Goal: Transaction & Acquisition: Book appointment/travel/reservation

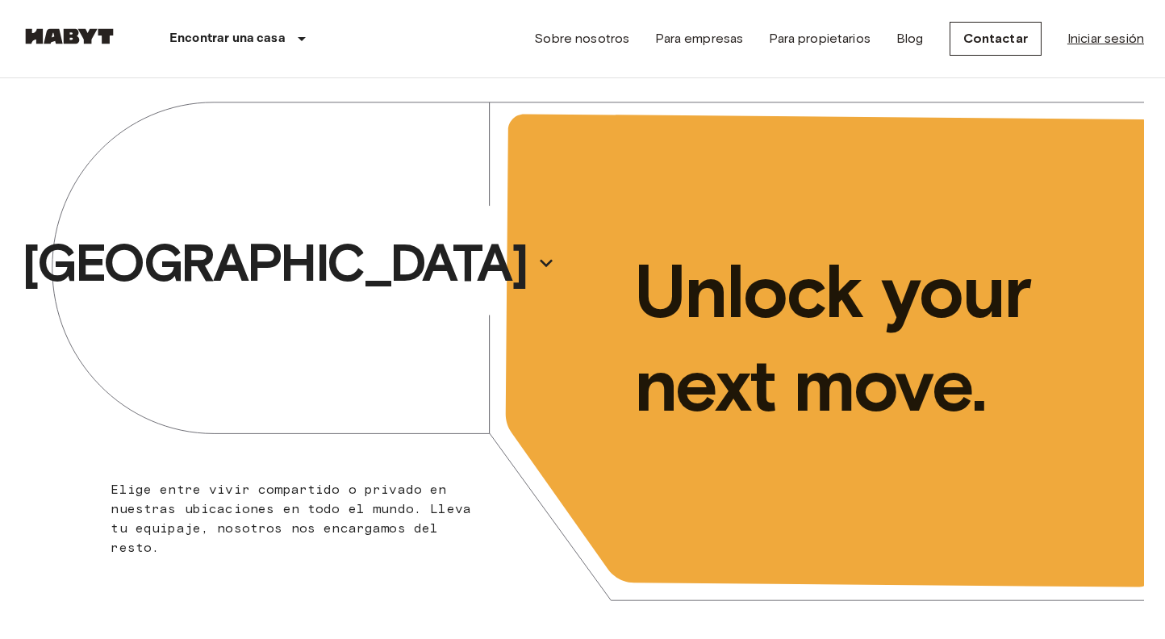
click at [1111, 47] on link "Iniciar sesión" at bounding box center [1105, 38] width 77 height 19
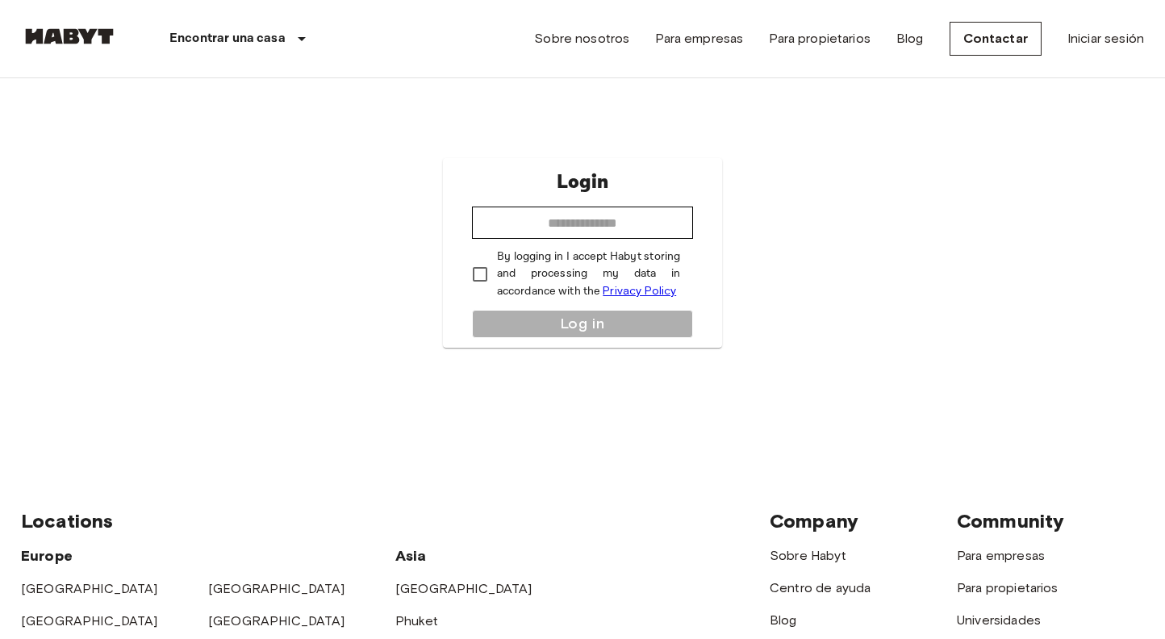
scroll to position [19, 0]
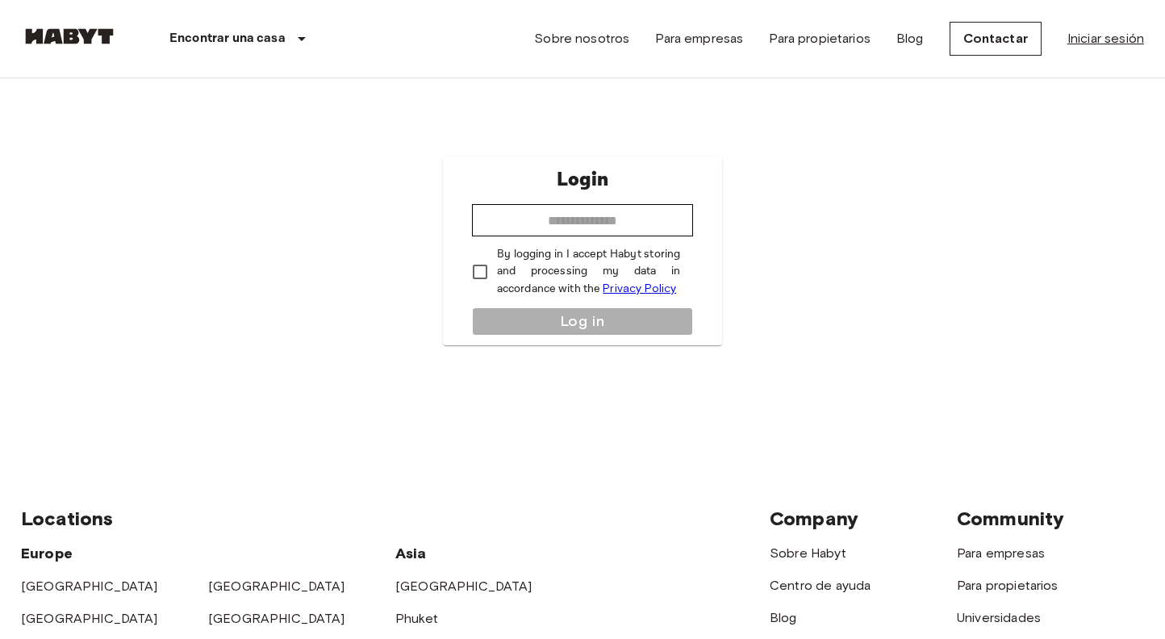
click at [1105, 38] on link "Iniciar sesión" at bounding box center [1105, 38] width 77 height 19
type input "**********"
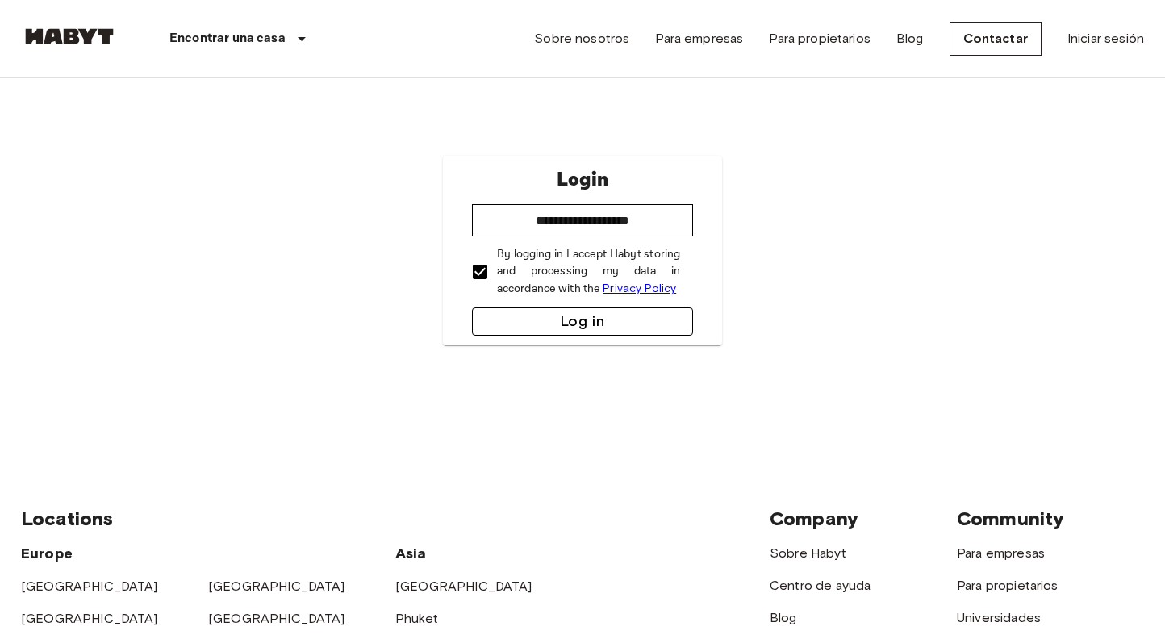
click at [525, 312] on button "Log in" at bounding box center [583, 321] width 222 height 28
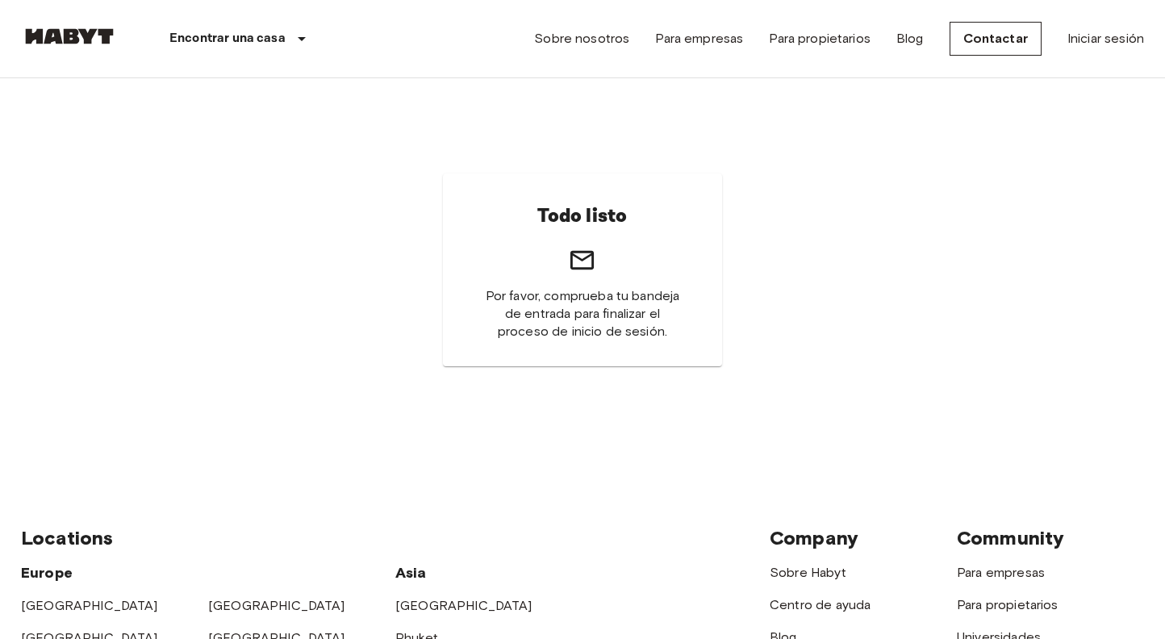
click at [95, 40] on img at bounding box center [69, 36] width 97 height 16
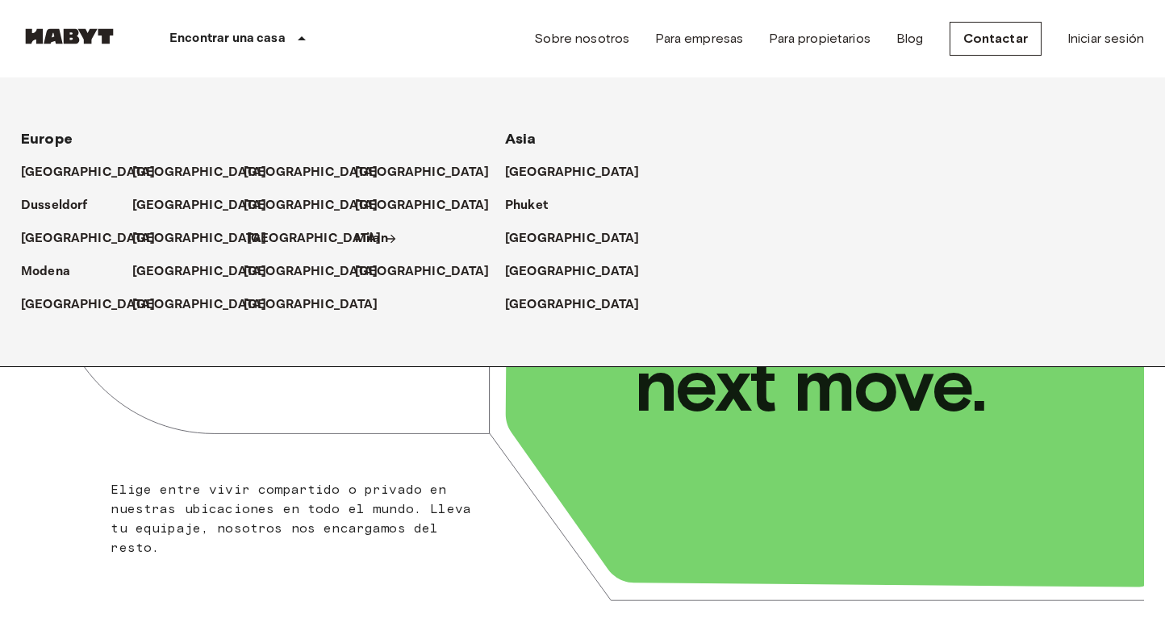
click at [283, 233] on p "[GEOGRAPHIC_DATA]" at bounding box center [314, 238] width 135 height 19
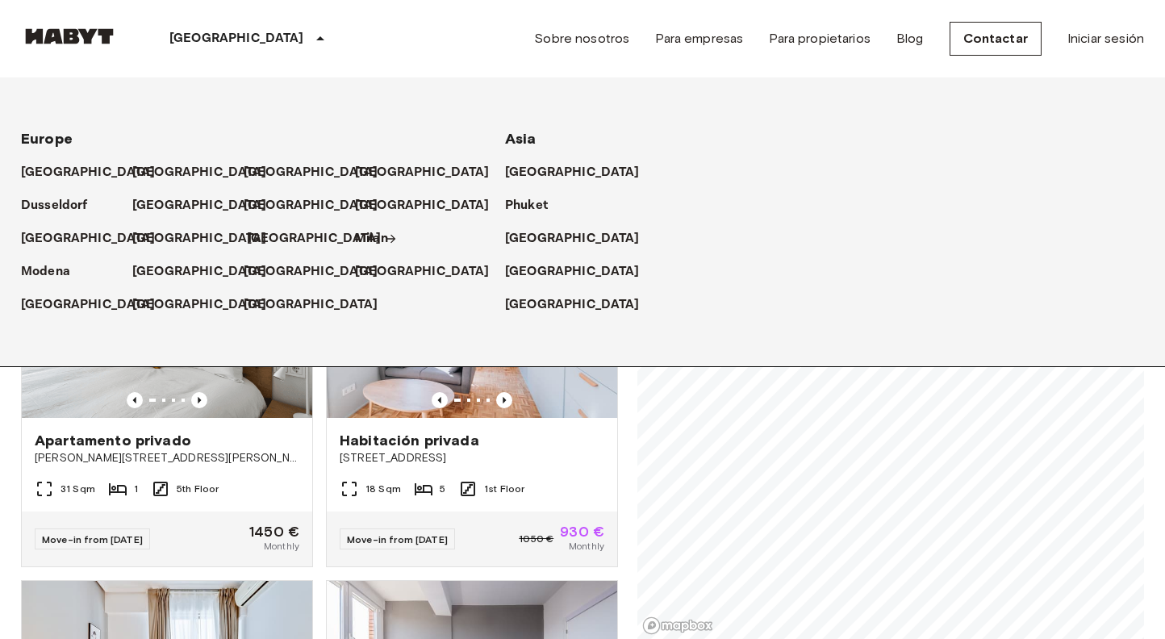
click at [385, 234] on icon at bounding box center [391, 238] width 13 height 13
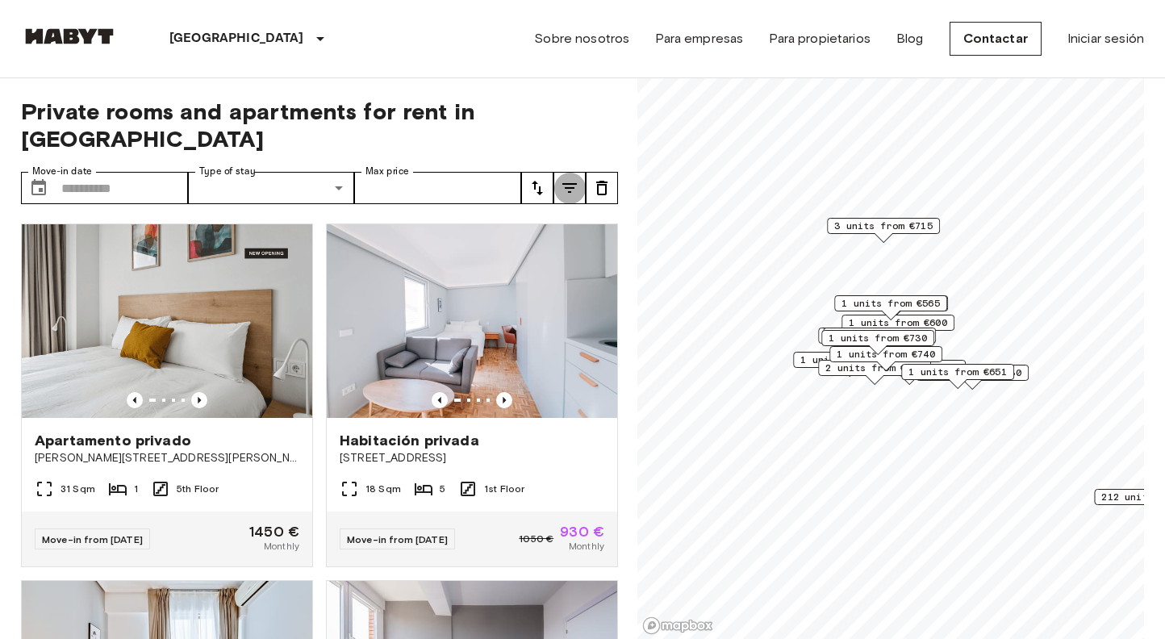
click at [585, 172] on button "tune" at bounding box center [569, 188] width 32 height 32
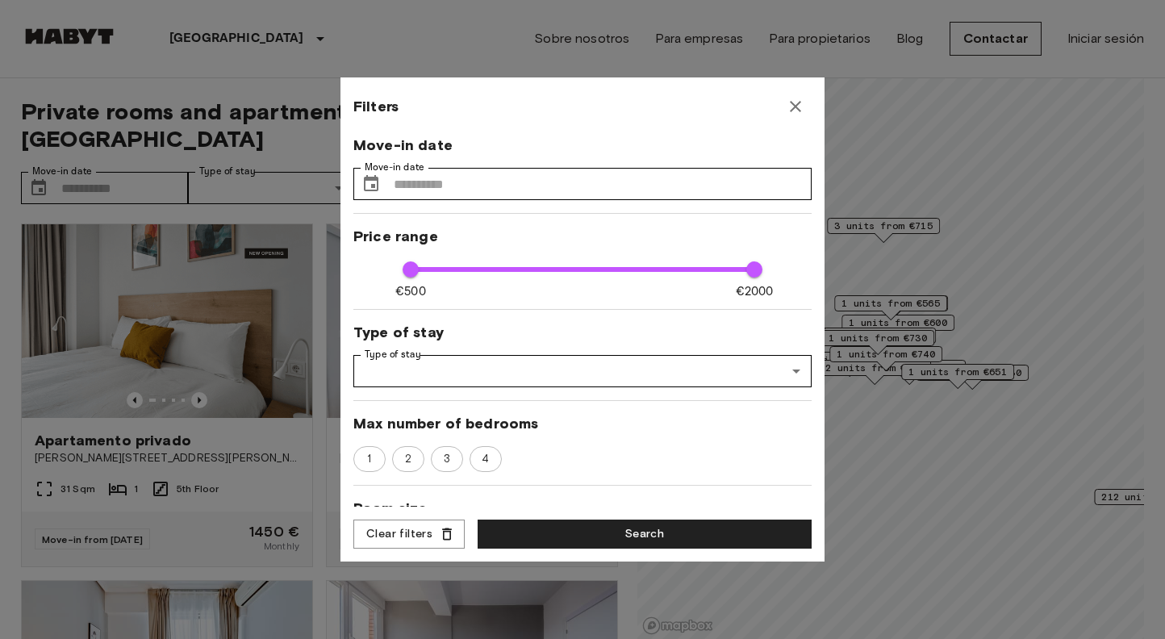
click at [118, 152] on div at bounding box center [582, 319] width 1165 height 639
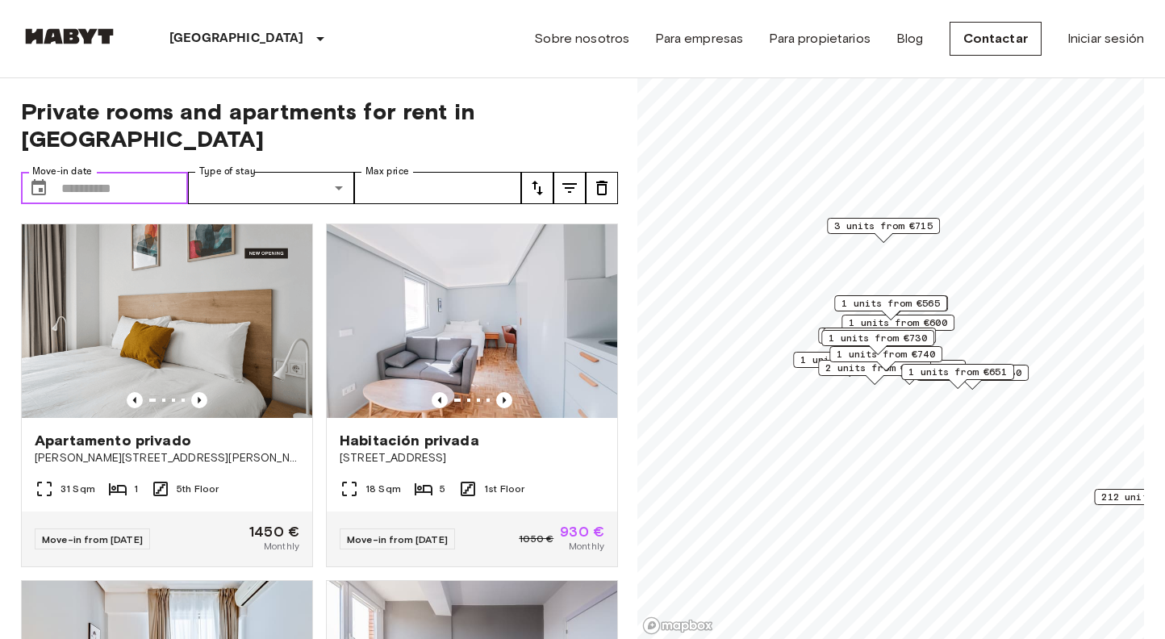
click at [120, 172] on input "Move-in date" at bounding box center [124, 188] width 127 height 32
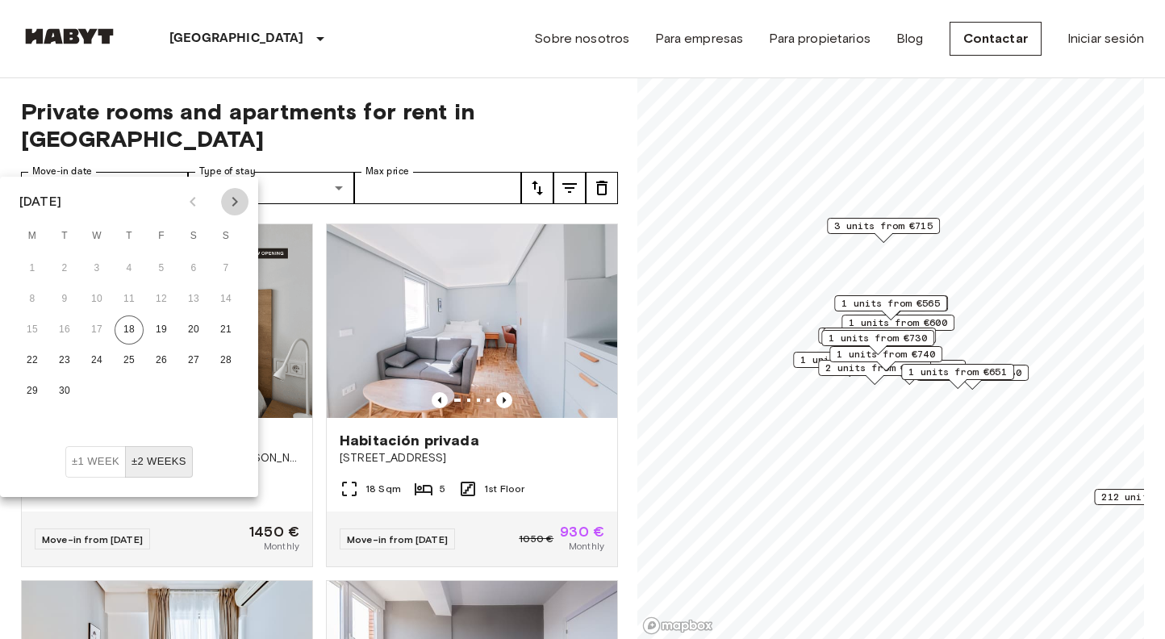
click at [235, 215] on button "Next month" at bounding box center [234, 201] width 27 height 27
click at [235, 214] on button "Next month" at bounding box center [234, 201] width 27 height 27
click at [131, 273] on button "1" at bounding box center [129, 268] width 29 height 29
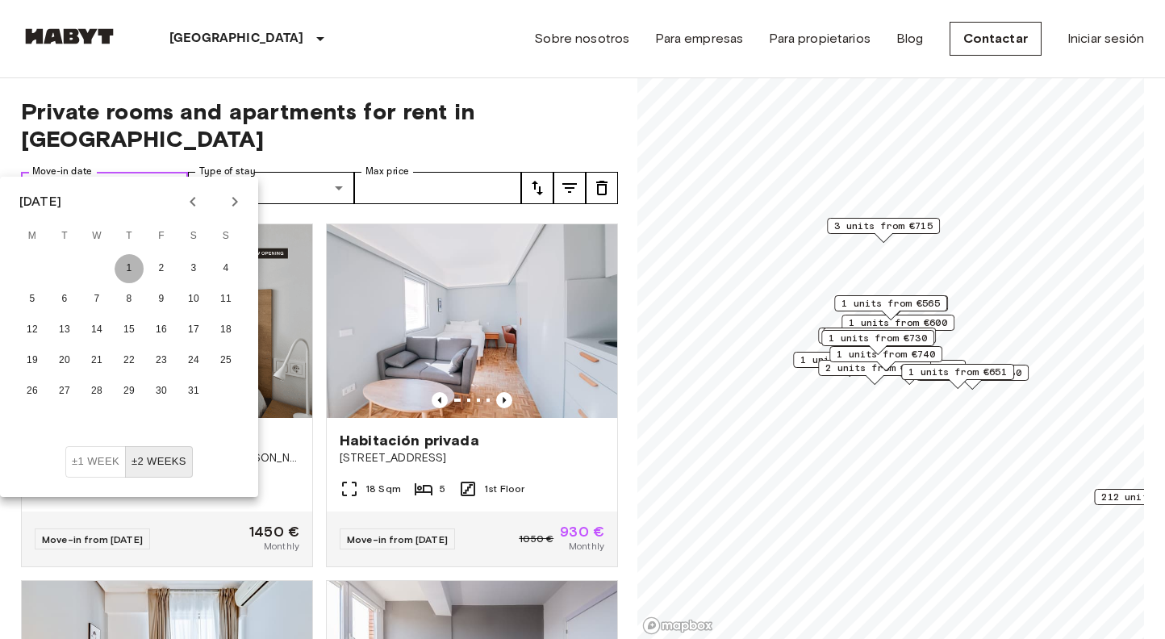
type input "**********"
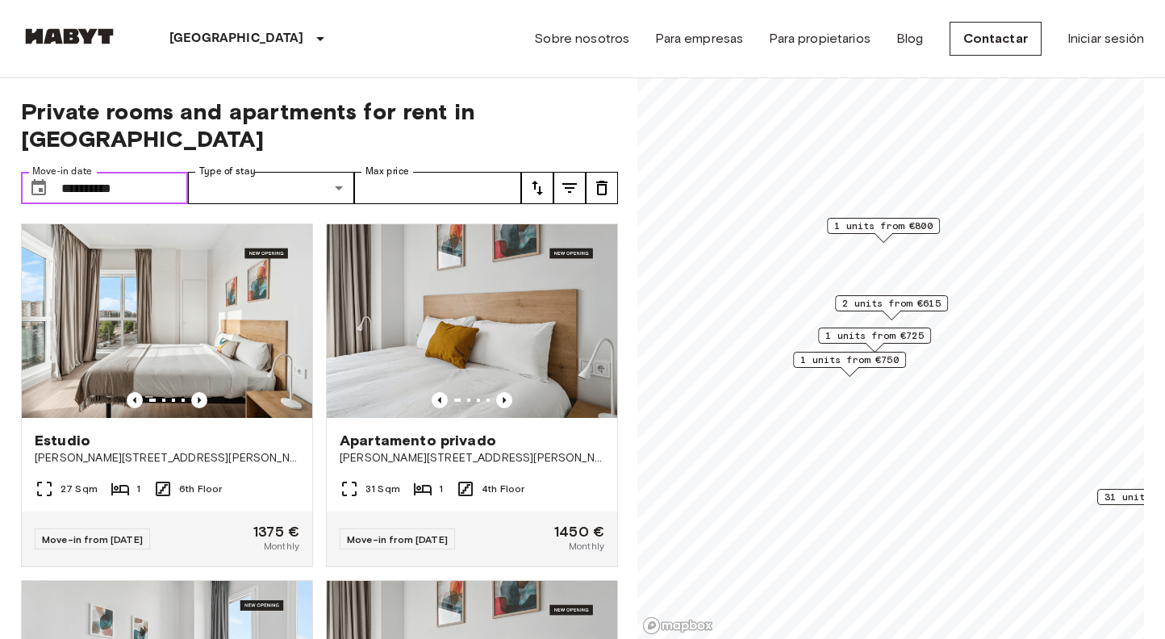
click at [870, 356] on span "1 units from €750" at bounding box center [849, 359] width 98 height 15
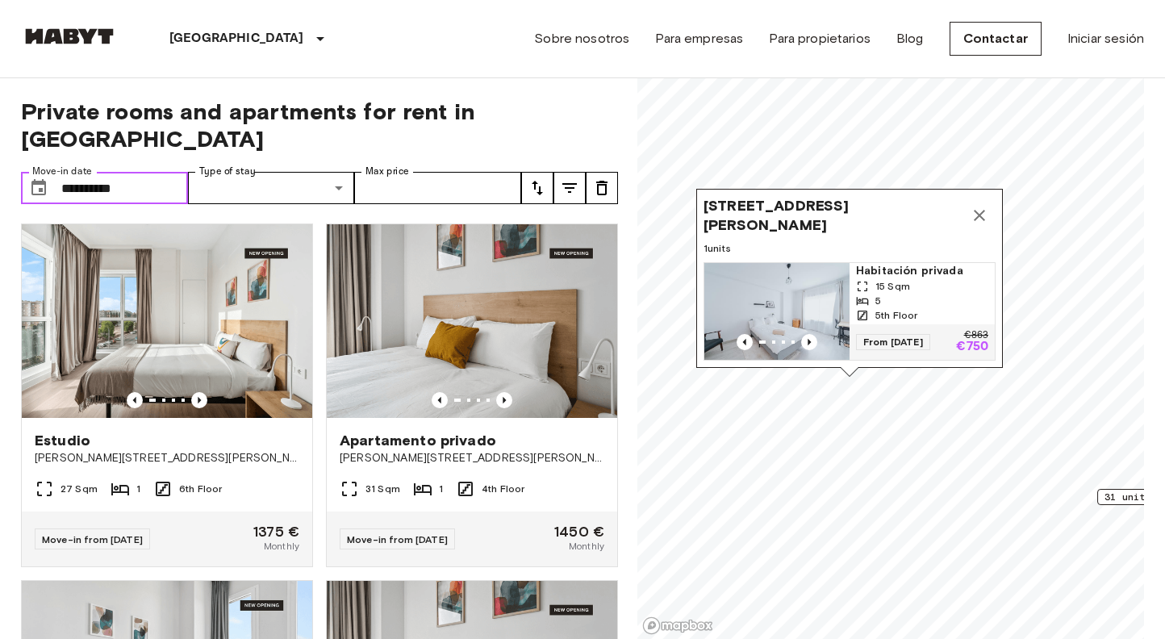
click at [995, 213] on div "Paseo de la Virgen del Puerto, 13 5A, 28005 Madrid, ESP 1 units Habitación priv…" at bounding box center [849, 278] width 306 height 179
click at [986, 210] on icon "Map marker" at bounding box center [978, 215] width 19 height 19
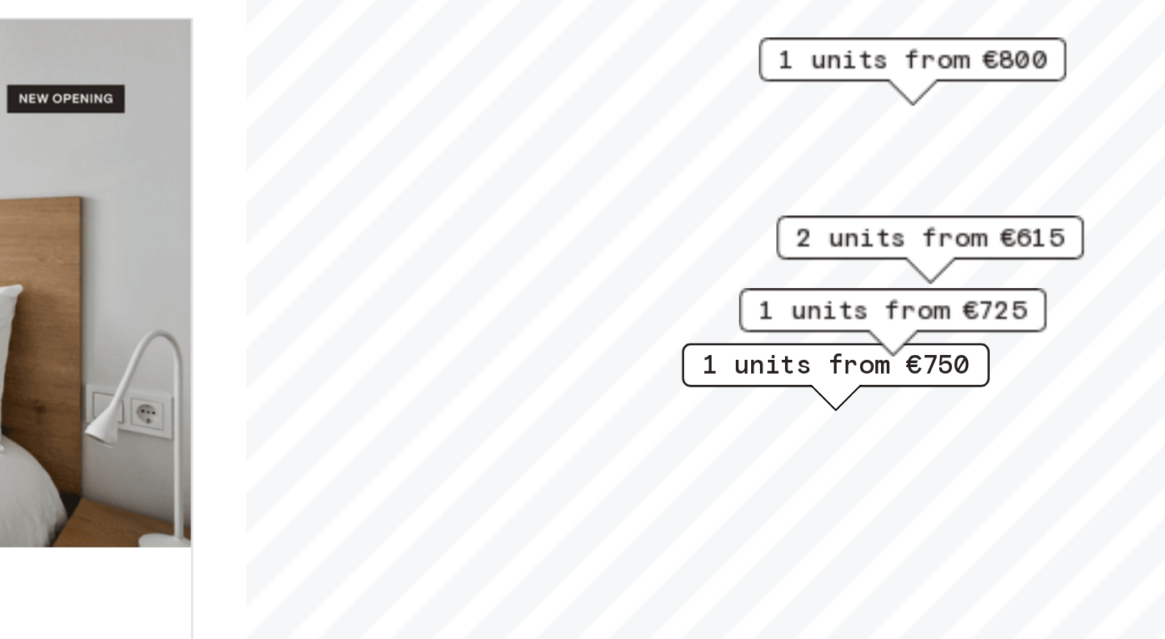
click at [839, 297] on span "2 units from €615" at bounding box center [888, 304] width 98 height 15
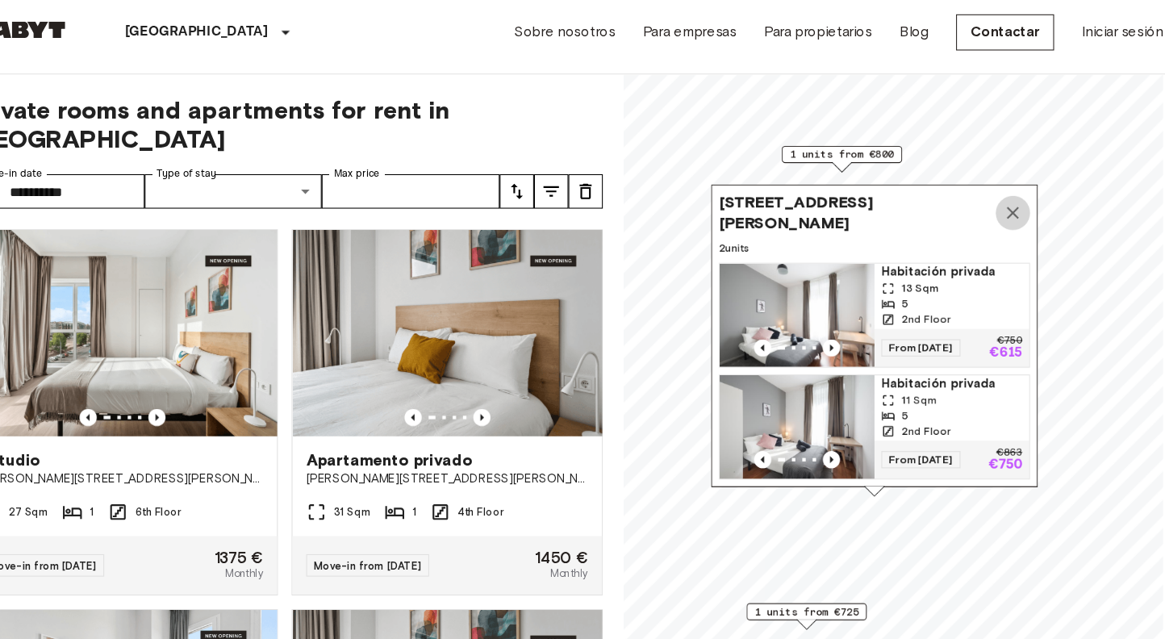
click at [993, 209] on icon "Map marker" at bounding box center [1002, 207] width 19 height 19
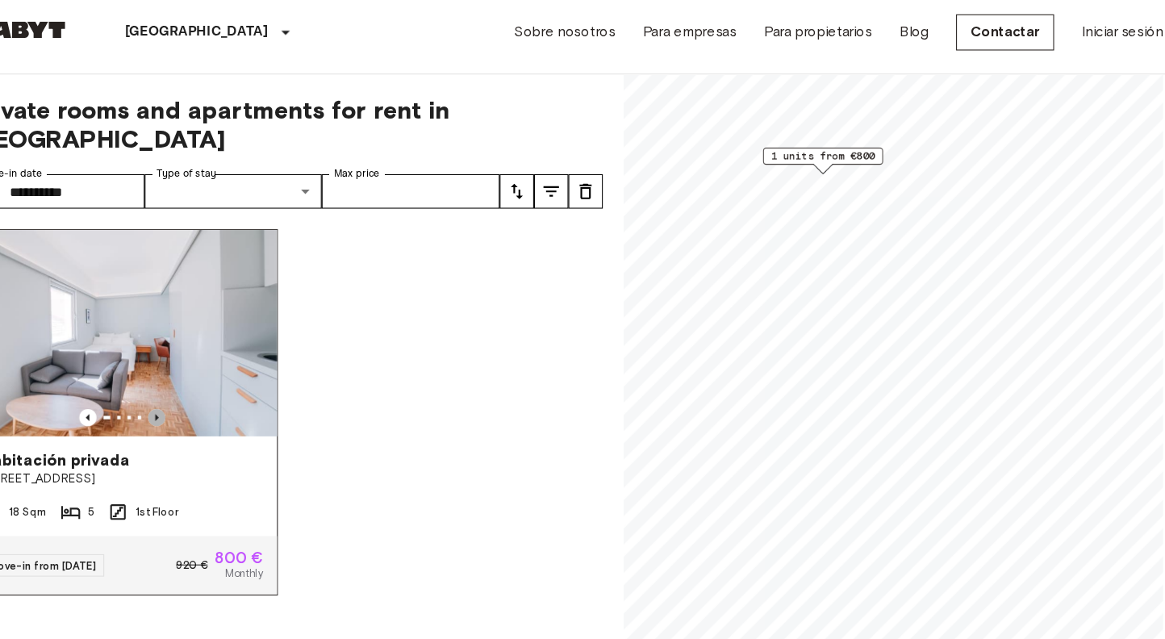
click at [191, 392] on icon "Previous image" at bounding box center [199, 400] width 16 height 16
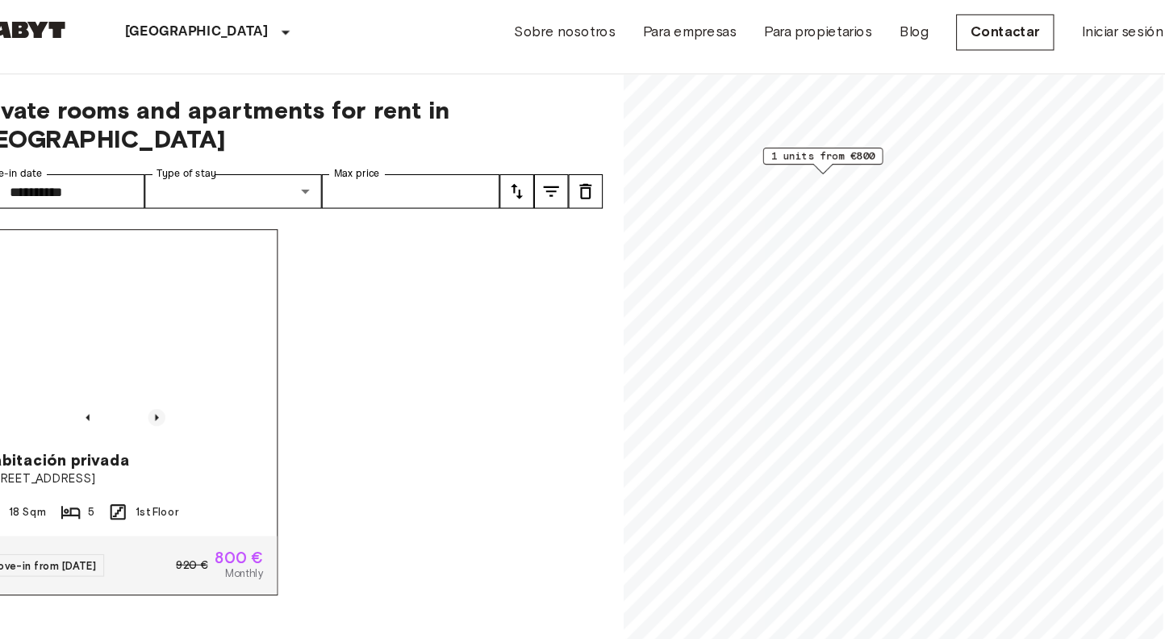
click at [191, 392] on icon "Previous image" at bounding box center [199, 400] width 16 height 16
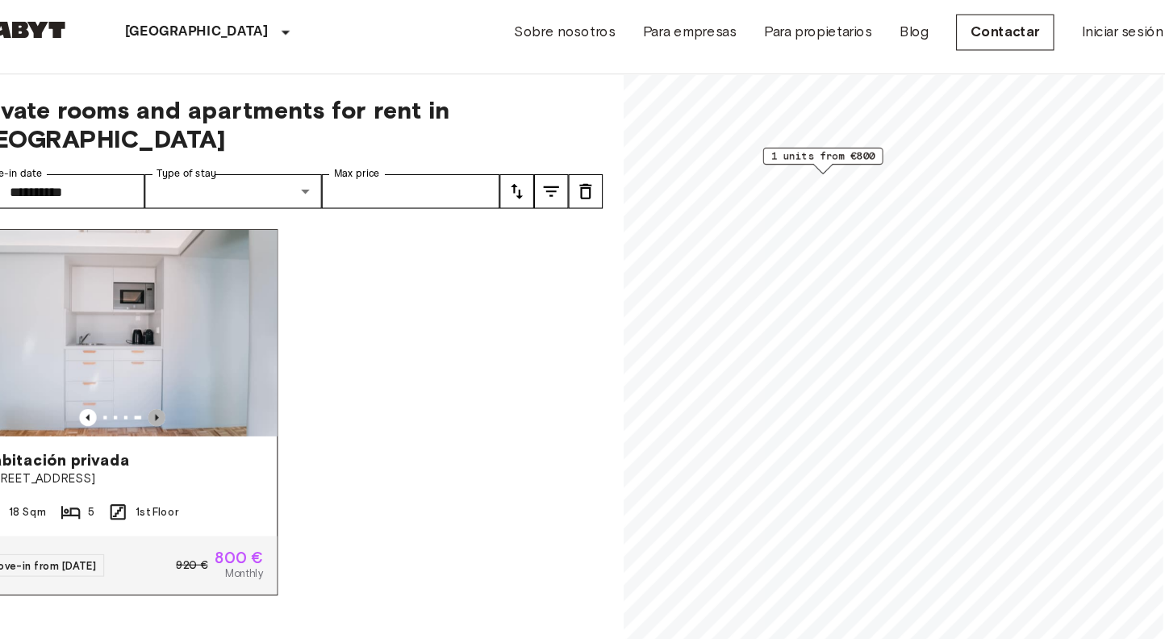
click at [191, 392] on icon "Previous image" at bounding box center [199, 400] width 16 height 16
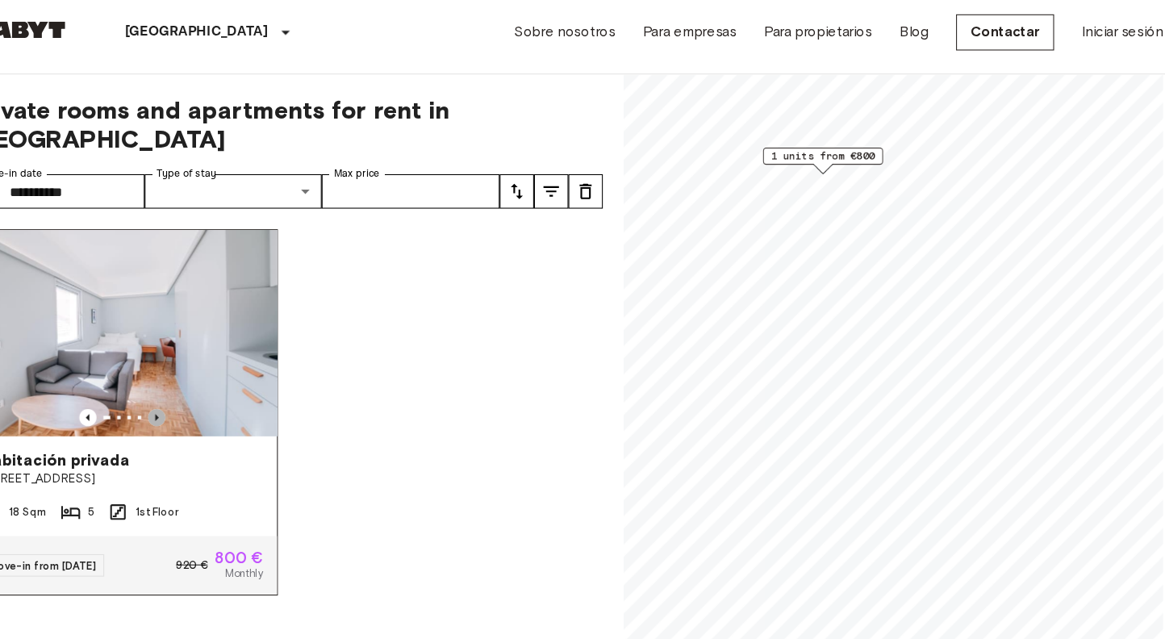
click at [191, 392] on icon "Previous image" at bounding box center [199, 400] width 16 height 16
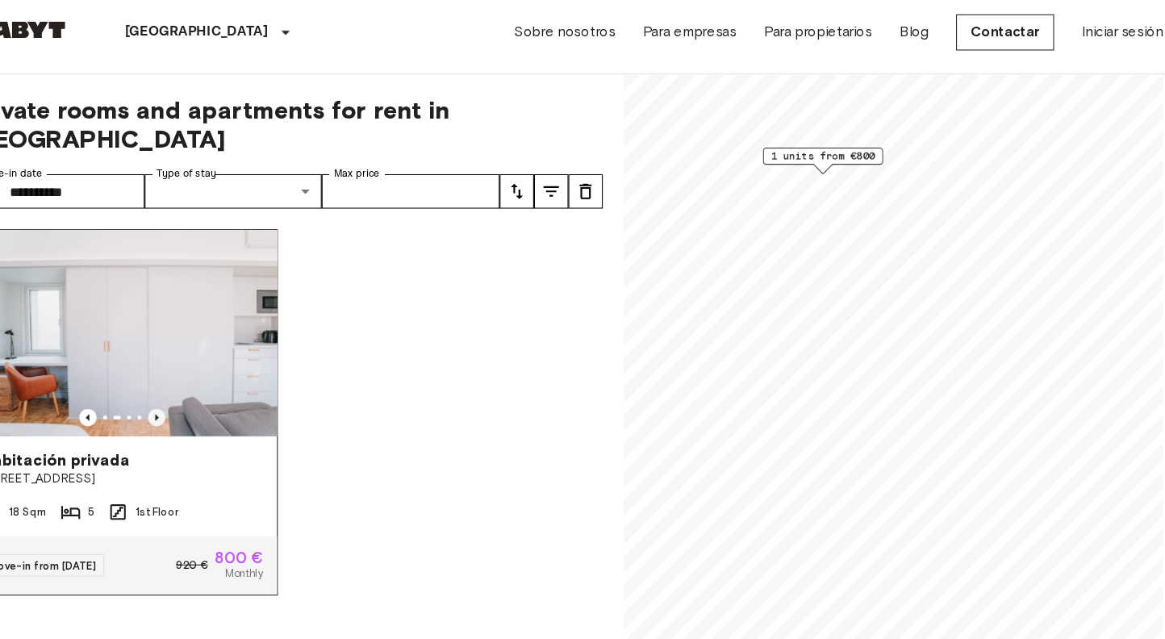
click at [191, 392] on icon "Previous image" at bounding box center [199, 400] width 16 height 16
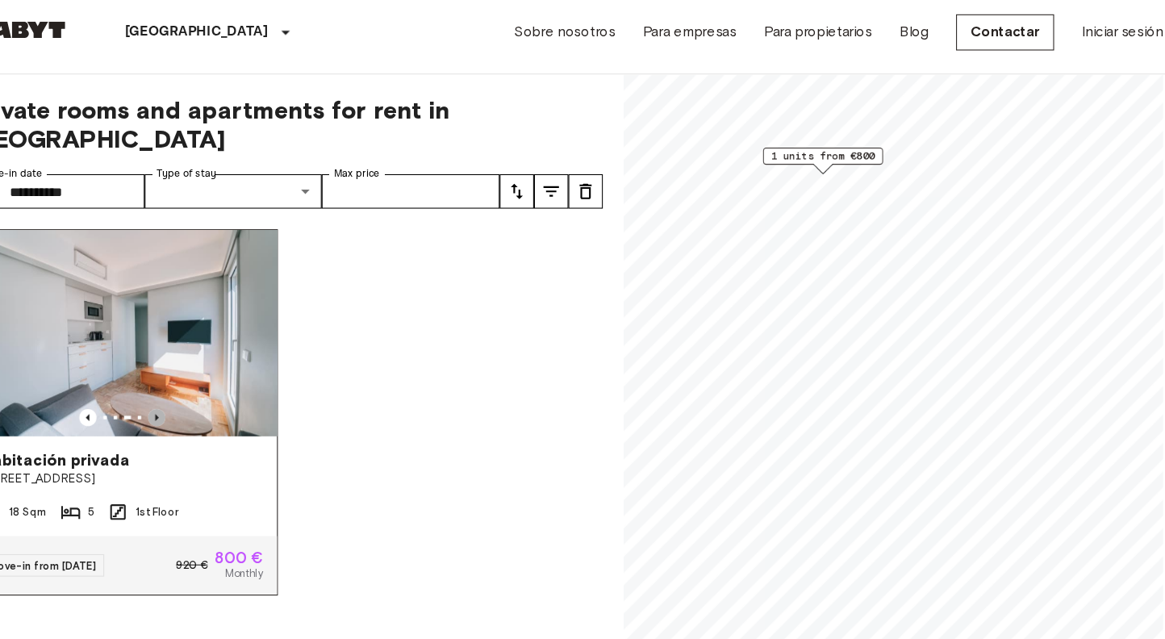
click at [191, 392] on icon "Previous image" at bounding box center [199, 400] width 16 height 16
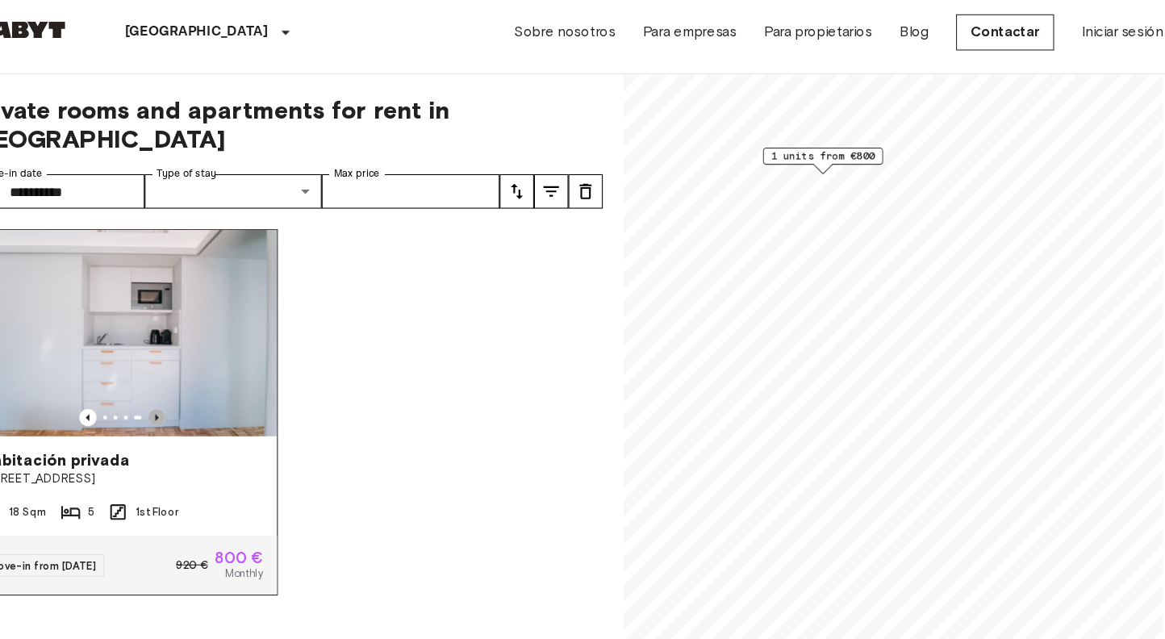
click at [191, 392] on icon "Previous image" at bounding box center [199, 400] width 16 height 16
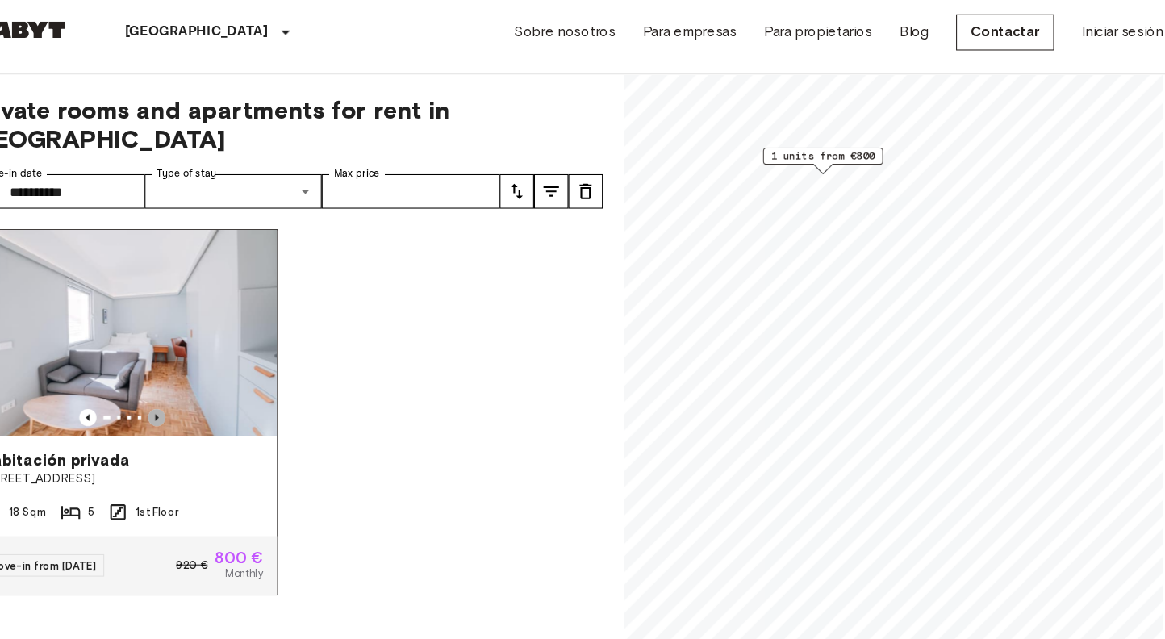
click at [191, 392] on icon "Previous image" at bounding box center [199, 400] width 16 height 16
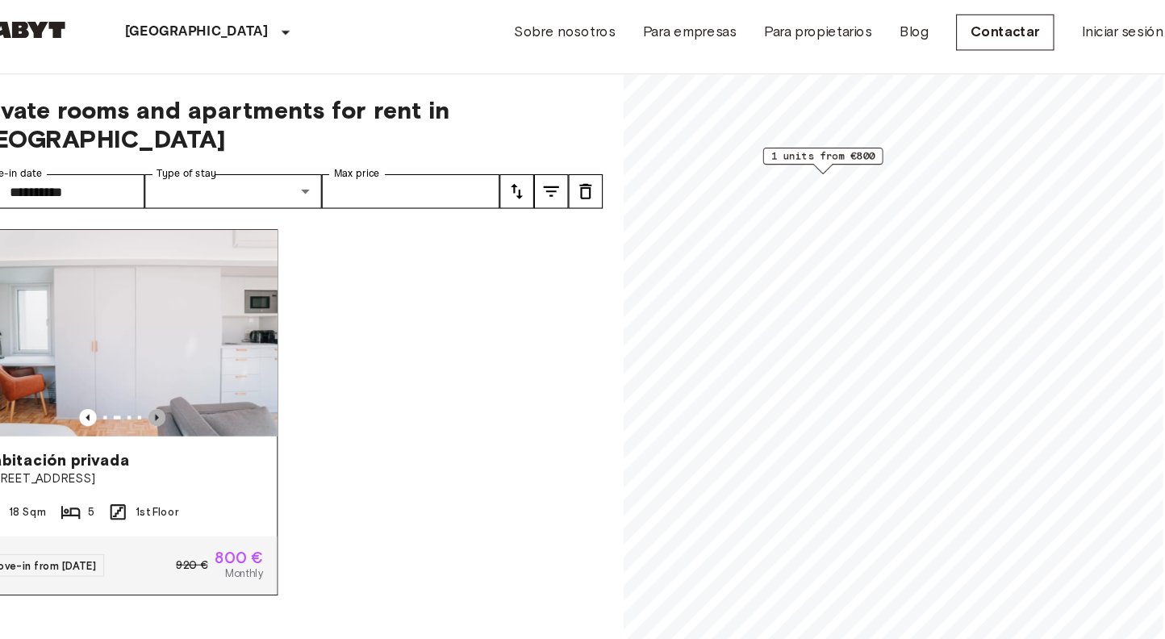
click at [191, 392] on icon "Previous image" at bounding box center [199, 400] width 16 height 16
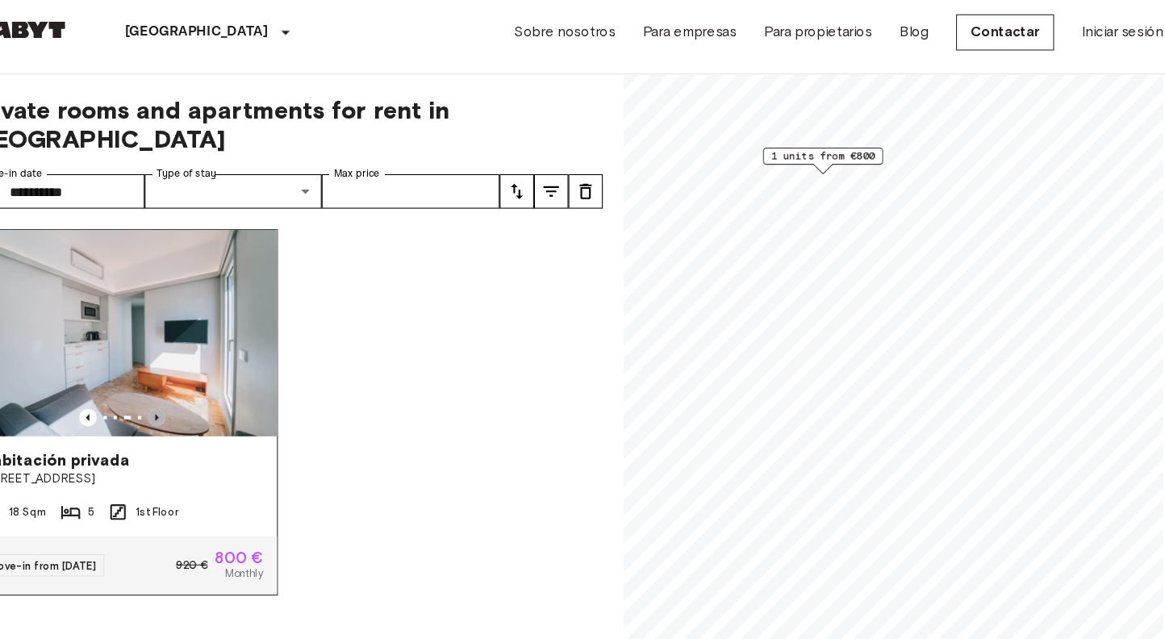
click at [191, 392] on icon "Previous image" at bounding box center [199, 400] width 16 height 16
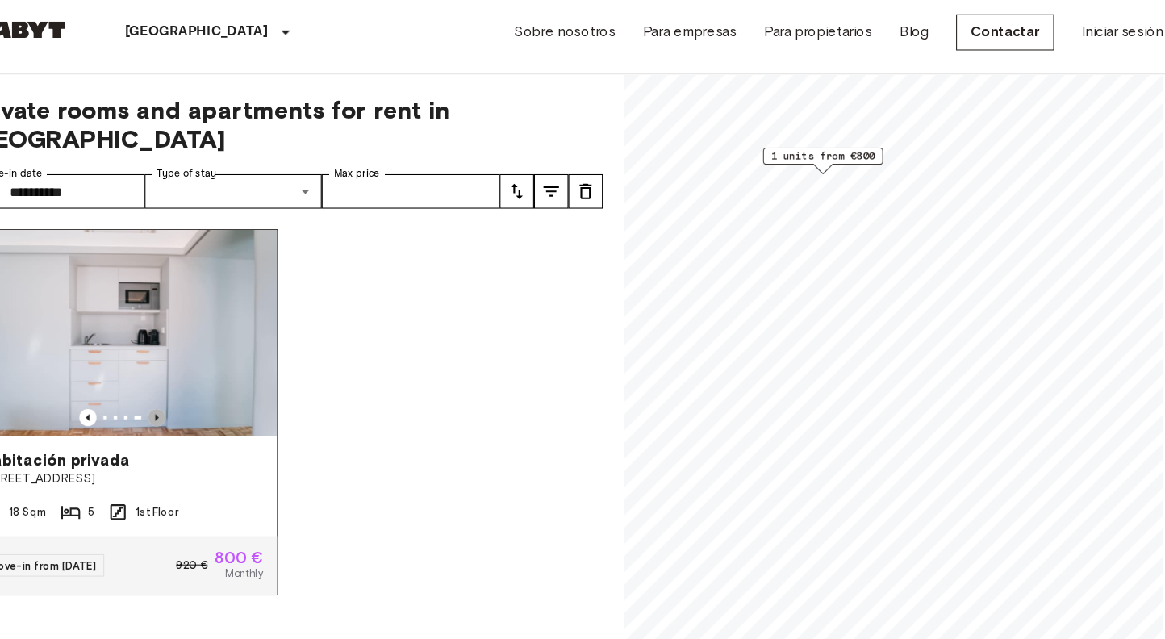
click at [191, 392] on icon "Previous image" at bounding box center [199, 400] width 16 height 16
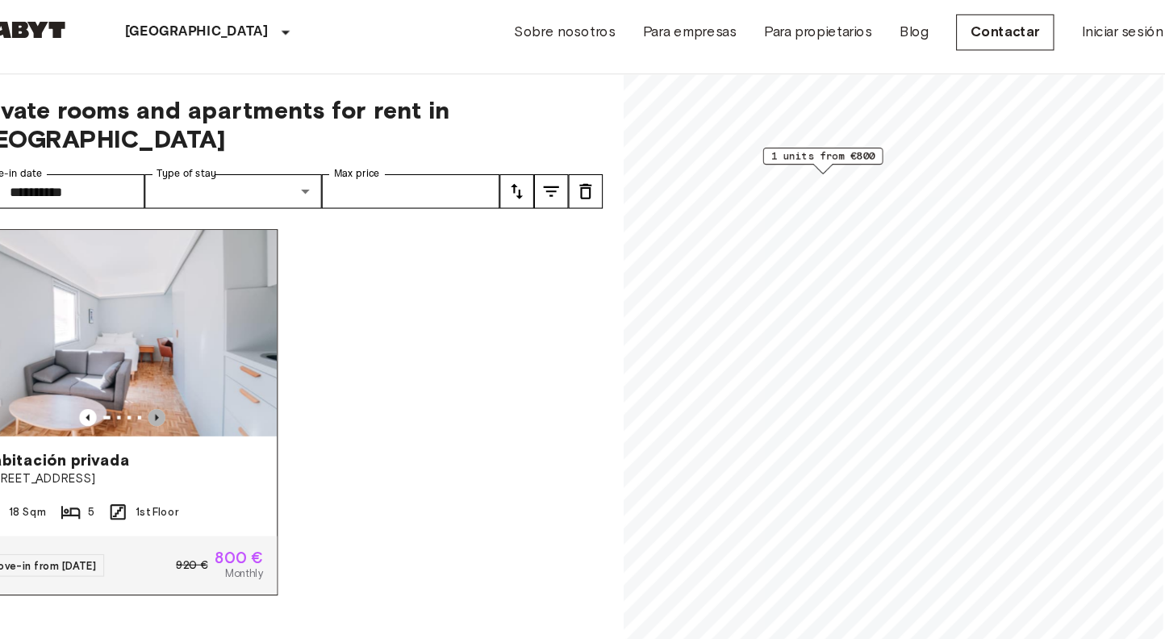
click at [191, 392] on icon "Previous image" at bounding box center [199, 400] width 16 height 16
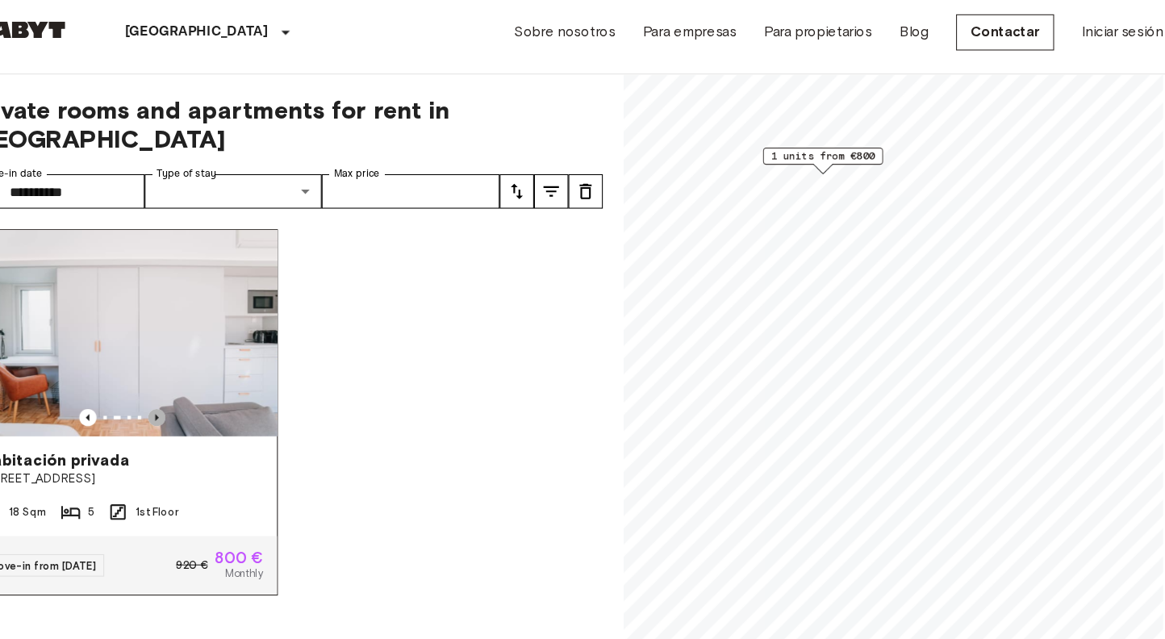
click at [191, 392] on icon "Previous image" at bounding box center [199, 400] width 16 height 16
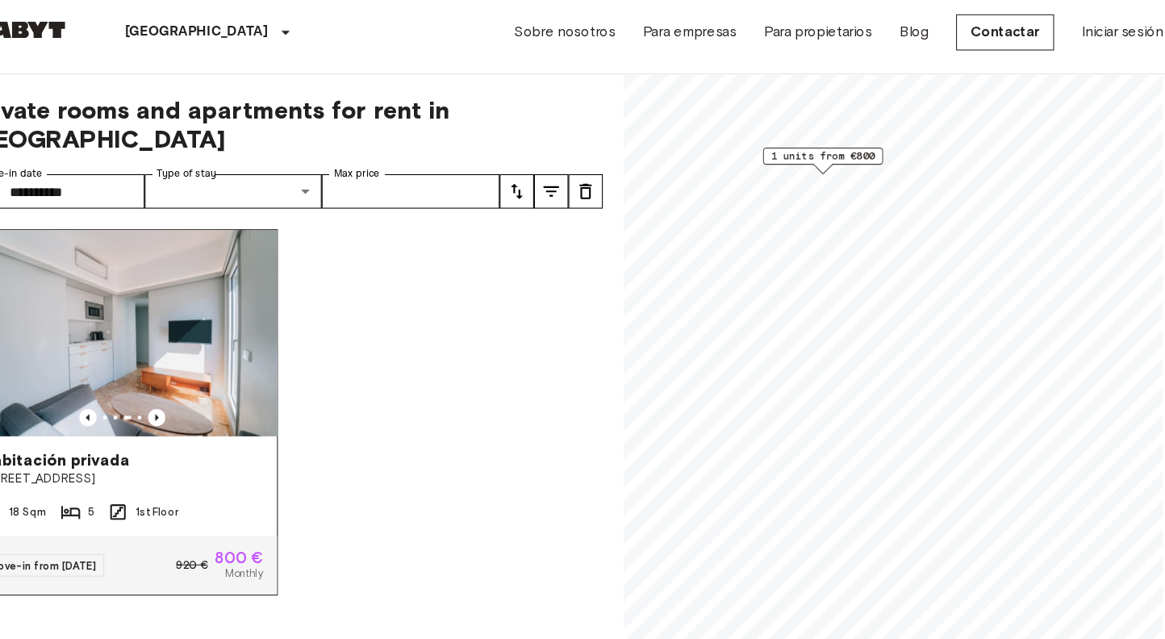
click at [186, 326] on img at bounding box center [171, 321] width 290 height 194
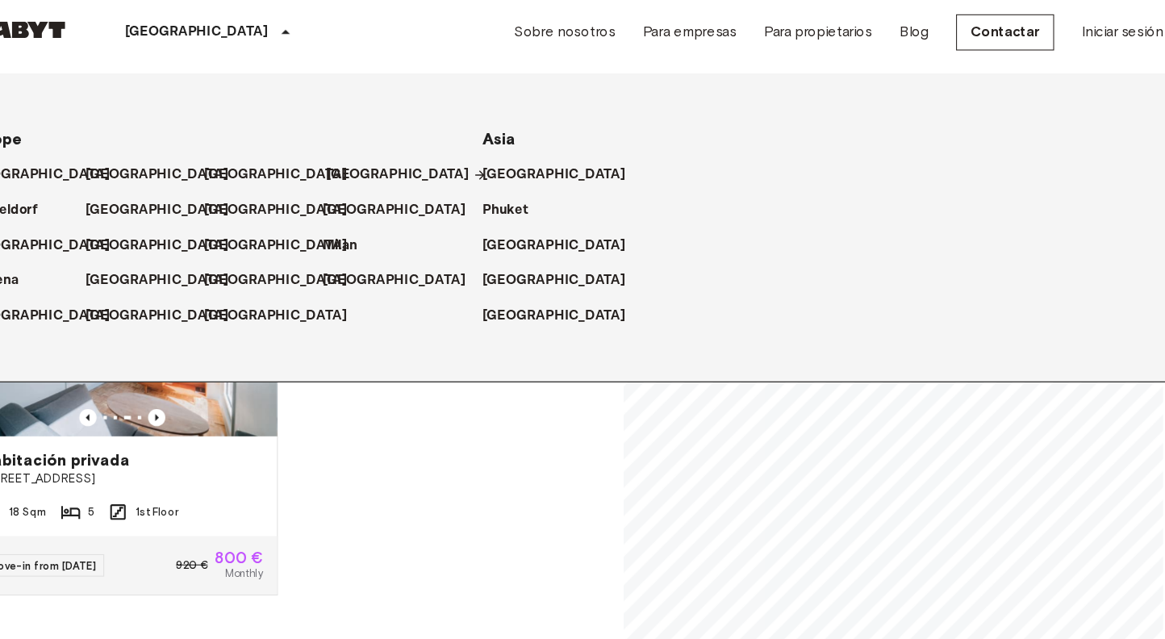
click at [358, 163] on p "[GEOGRAPHIC_DATA]" at bounding box center [425, 172] width 135 height 19
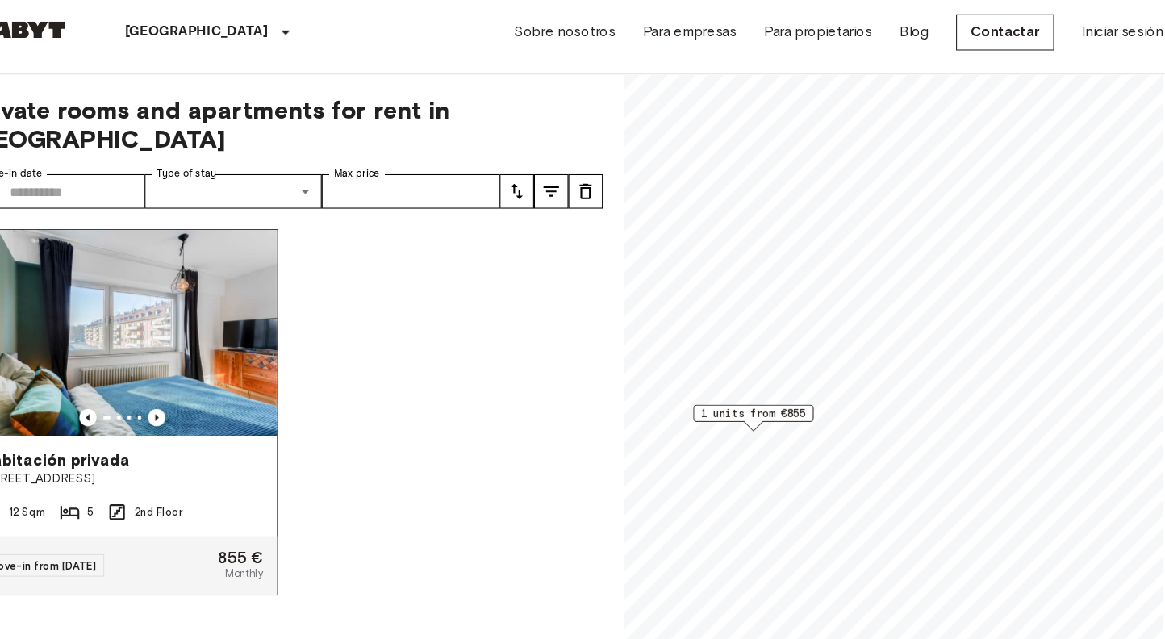
click at [231, 322] on img at bounding box center [167, 321] width 290 height 194
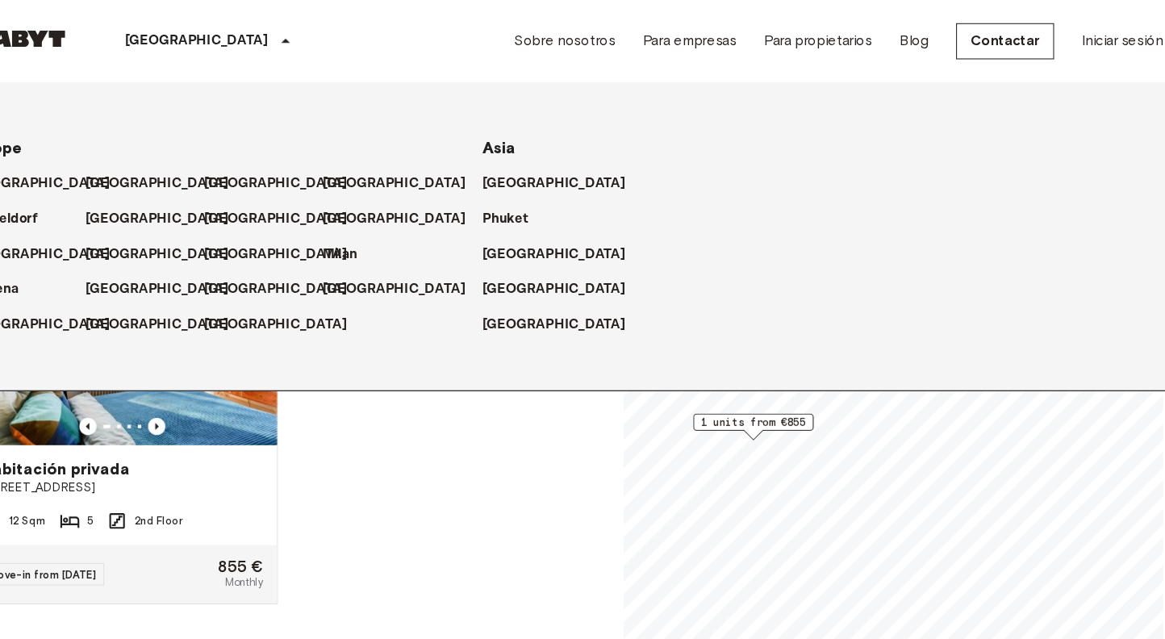
click at [185, 23] on div "[GEOGRAPHIC_DATA]" at bounding box center [250, 38] width 264 height 77
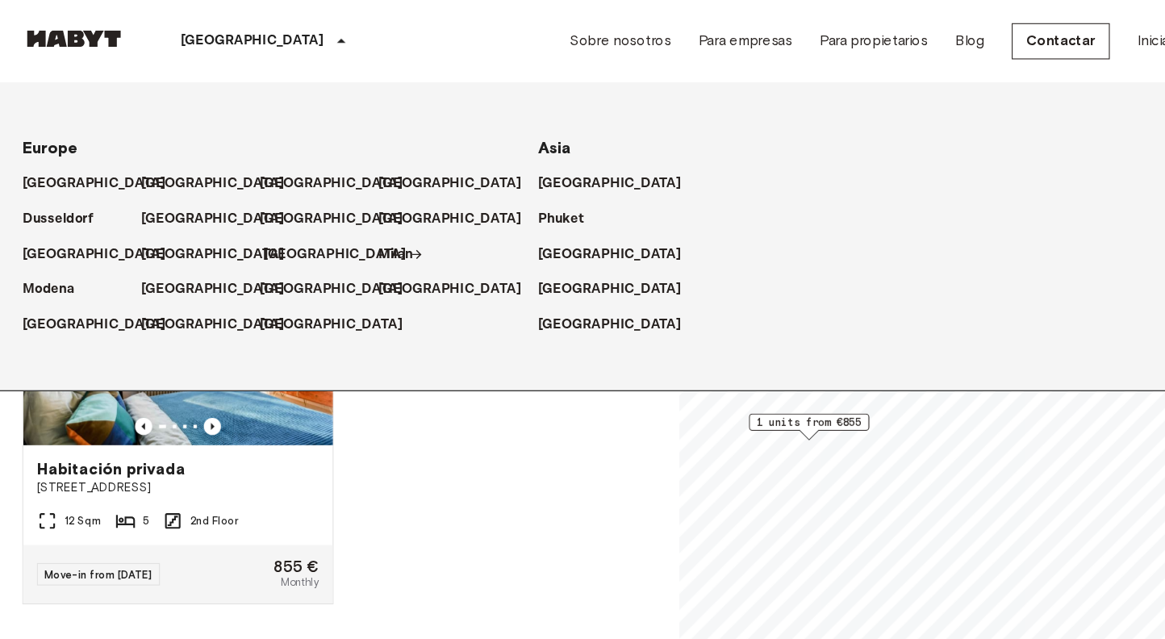
click at [271, 241] on p "[GEOGRAPHIC_DATA]" at bounding box center [314, 238] width 135 height 19
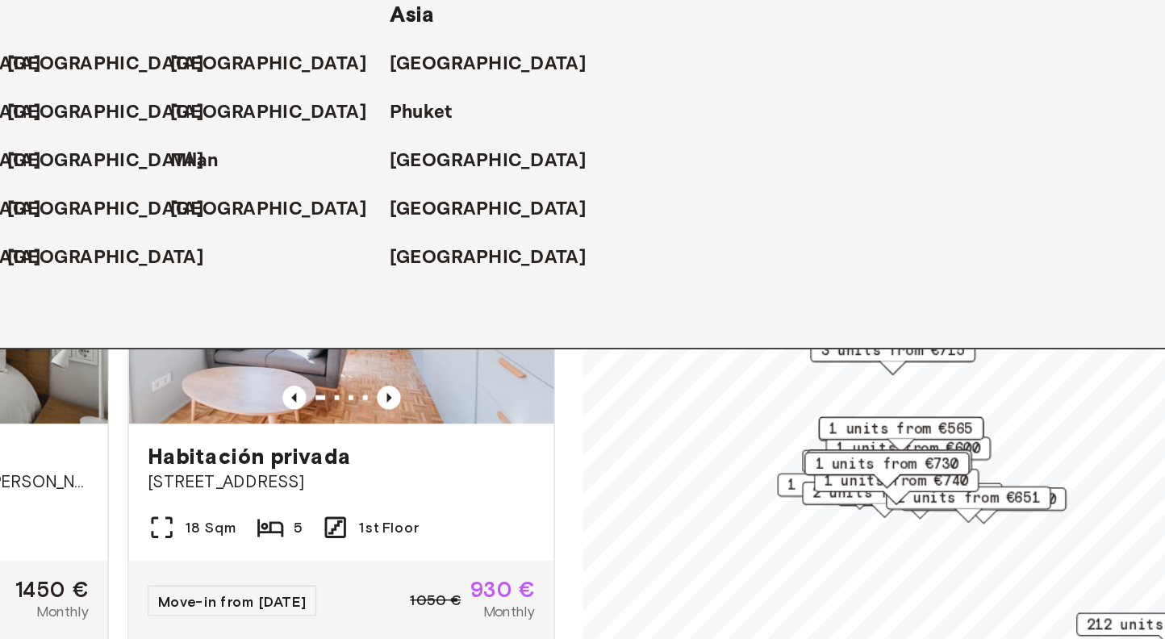
click at [805, 414] on span "1 units from €565" at bounding box center [854, 421] width 98 height 15
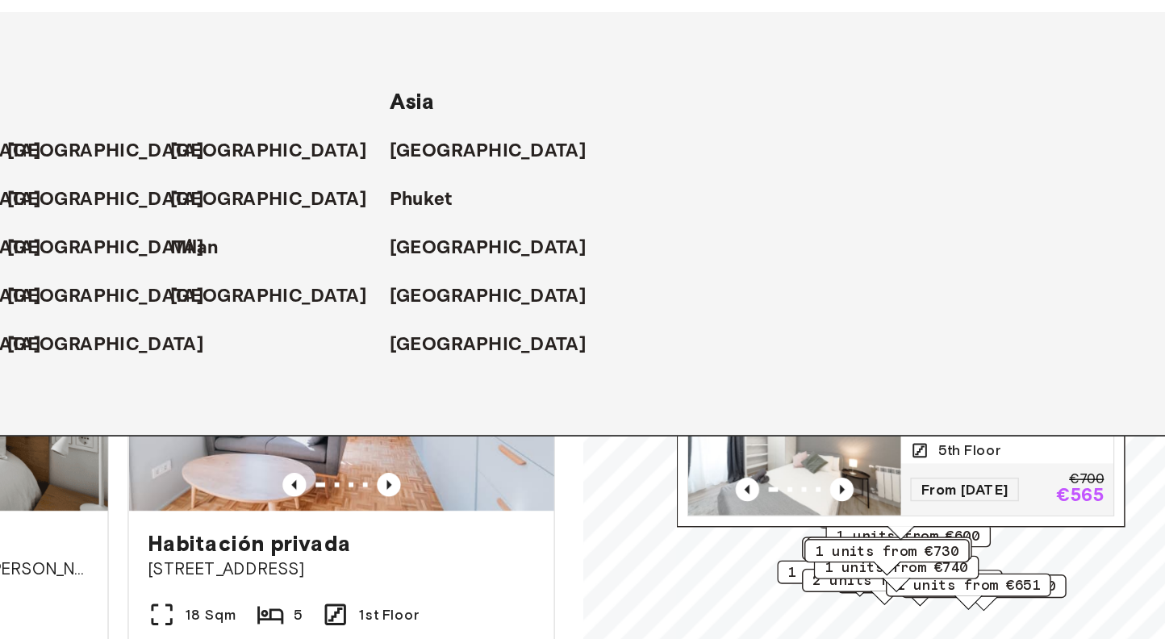
click at [709, 324] on img "Map marker" at bounding box center [781, 372] width 145 height 97
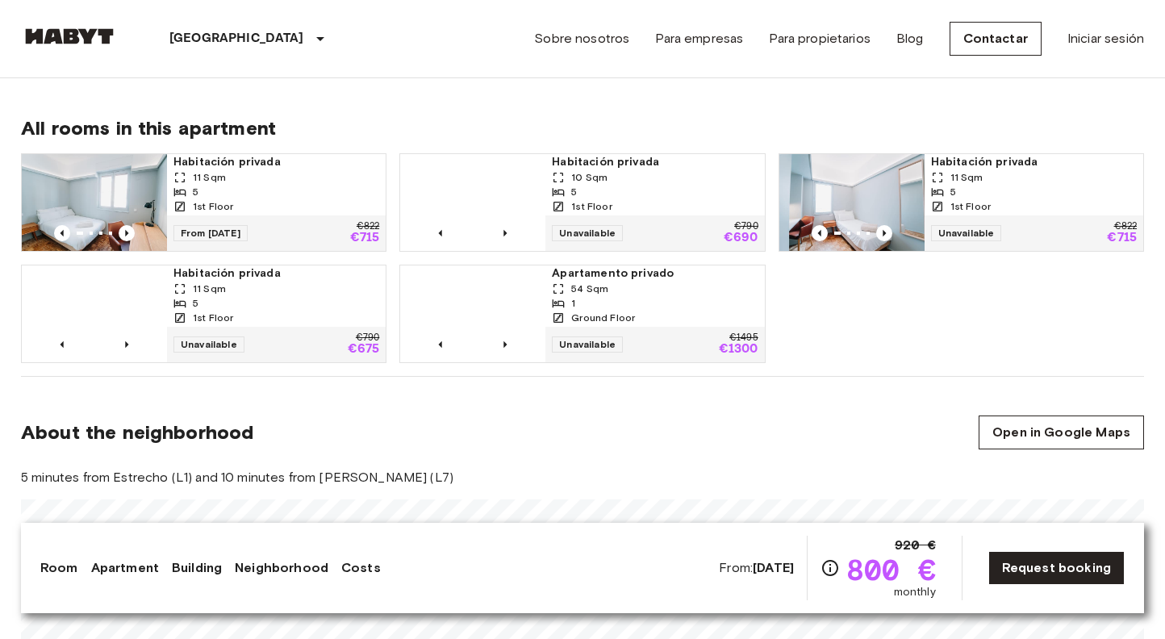
scroll to position [1066, 0]
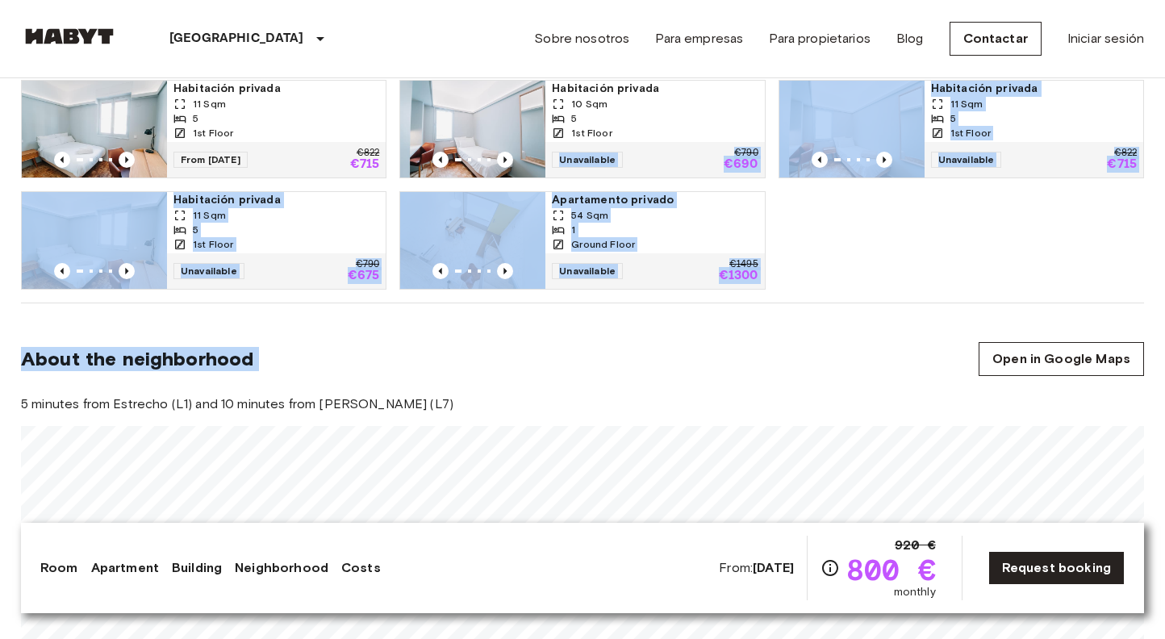
drag, startPoint x: 627, startPoint y: 321, endPoint x: 626, endPoint y: 148, distance: 173.4
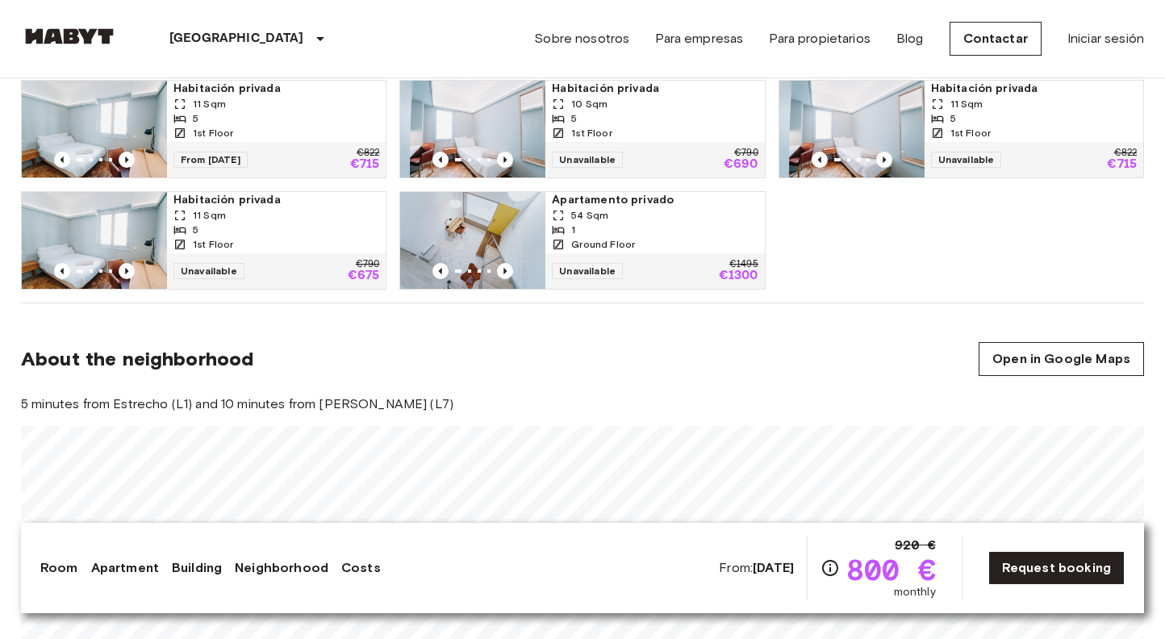
click at [664, 317] on section "About the neighborhood Open in Google Maps 5 minutes from Estrecho (L1) and 10 …" at bounding box center [582, 495] width 1123 height 385
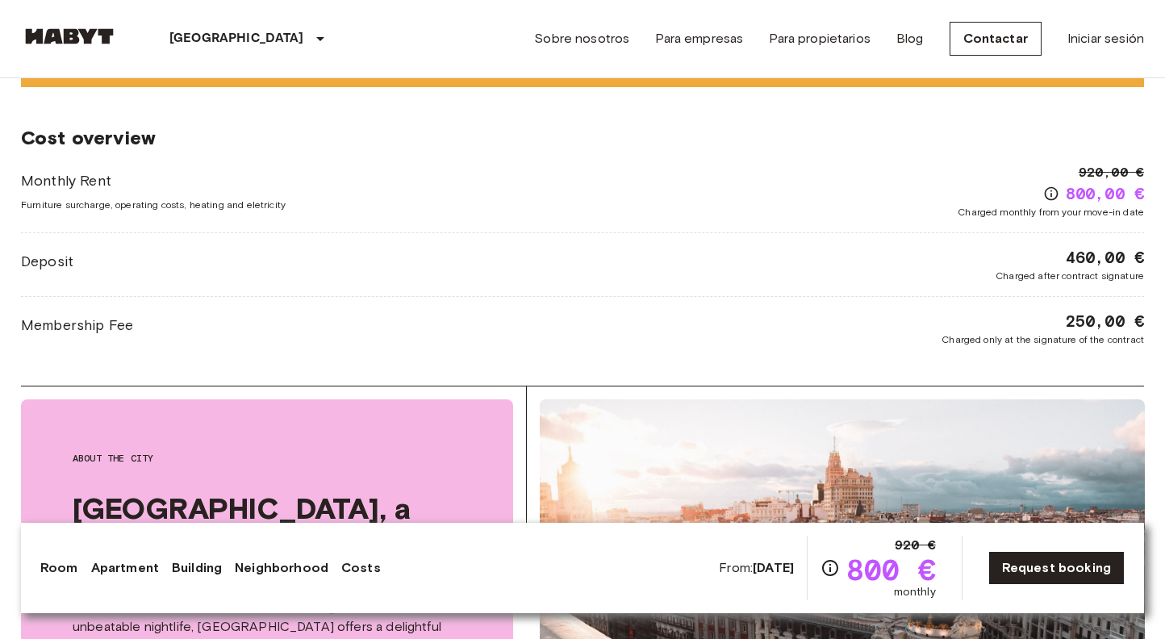
scroll to position [1435, 0]
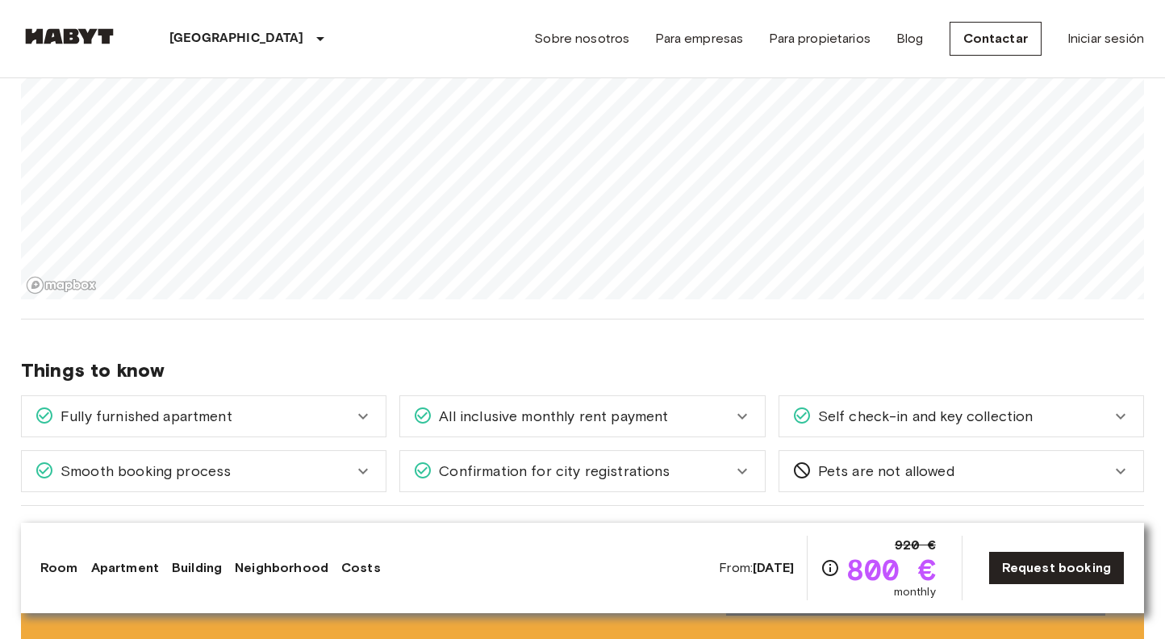
drag, startPoint x: 684, startPoint y: 383, endPoint x: 698, endPoint y: 676, distance: 293.1
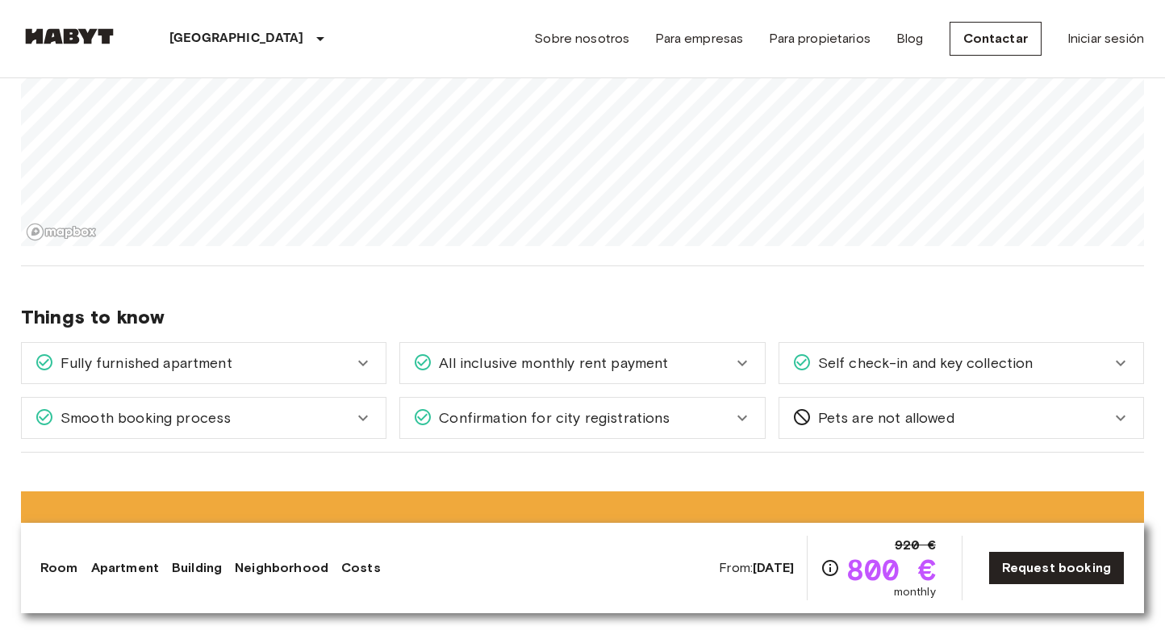
click at [743, 302] on div "Things to know Fully furnished apartment All you need to do is pack your clothe…" at bounding box center [582, 359] width 1123 height 186
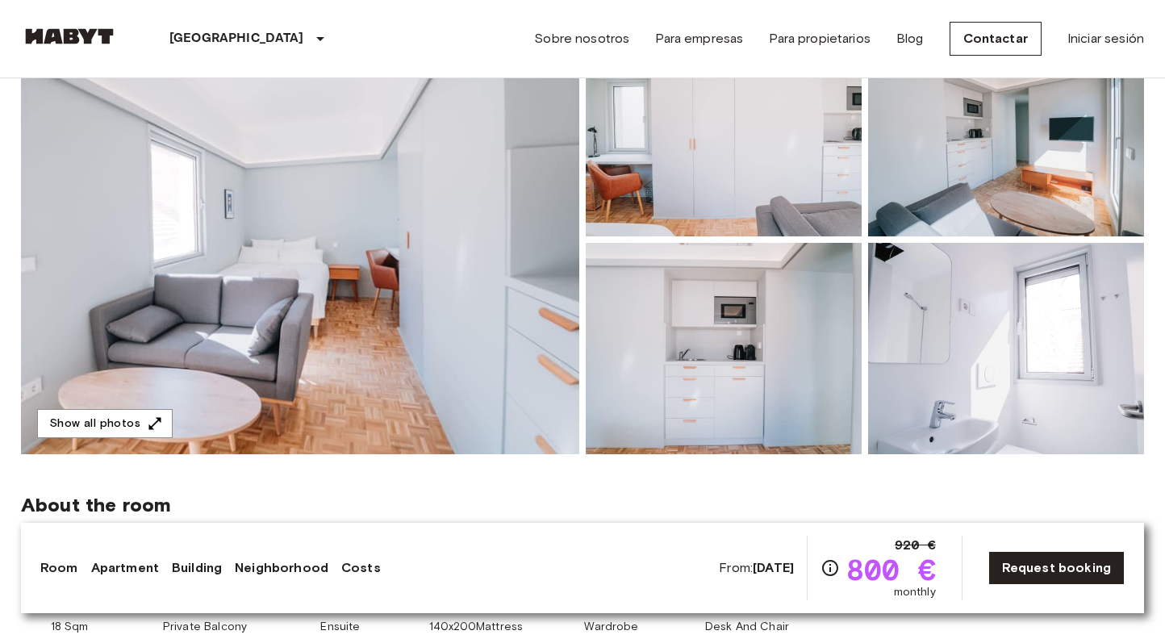
scroll to position [132, 0]
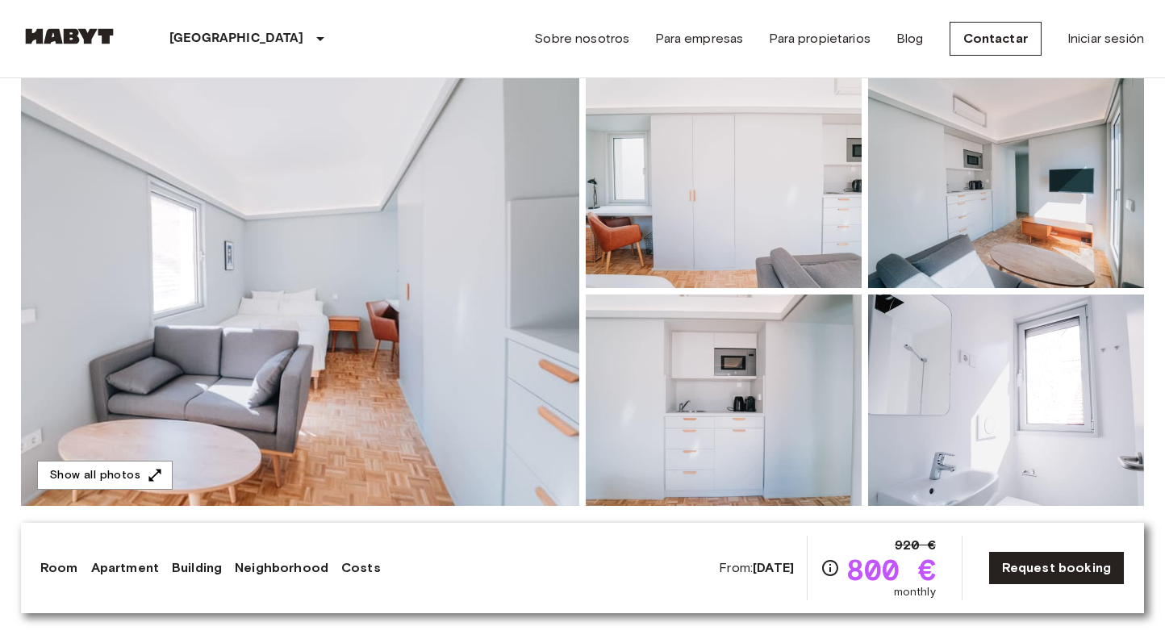
click at [1027, 452] on img at bounding box center [1006, 399] width 276 height 211
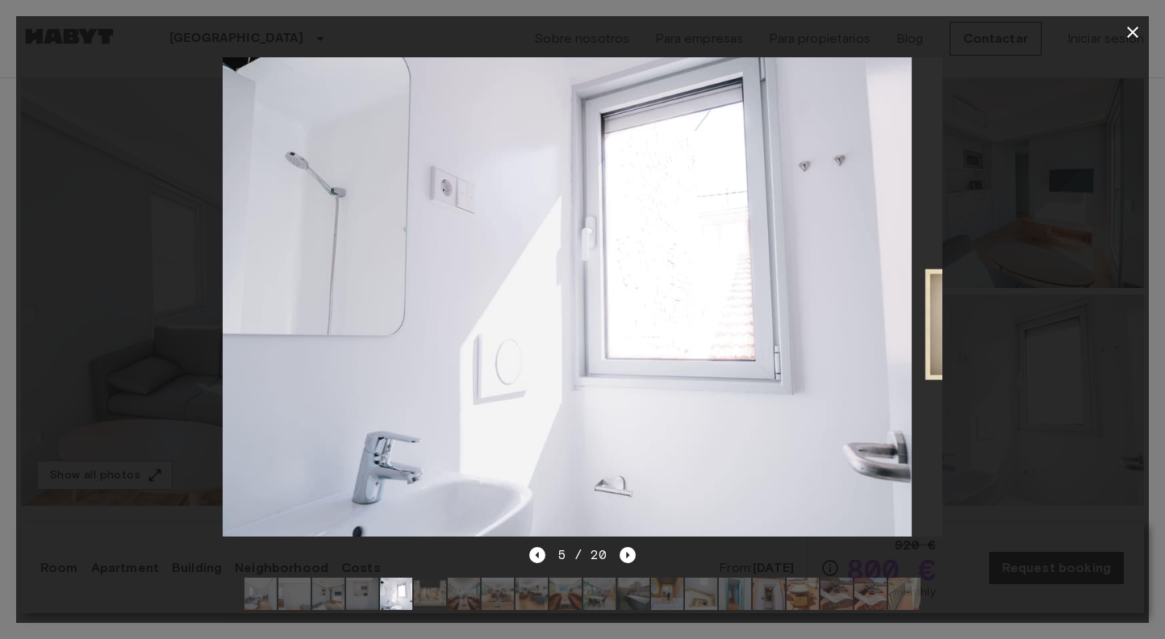
drag, startPoint x: 849, startPoint y: 419, endPoint x: 818, endPoint y: 366, distance: 61.8
click at [818, 366] on img at bounding box center [552, 297] width 719 height 480
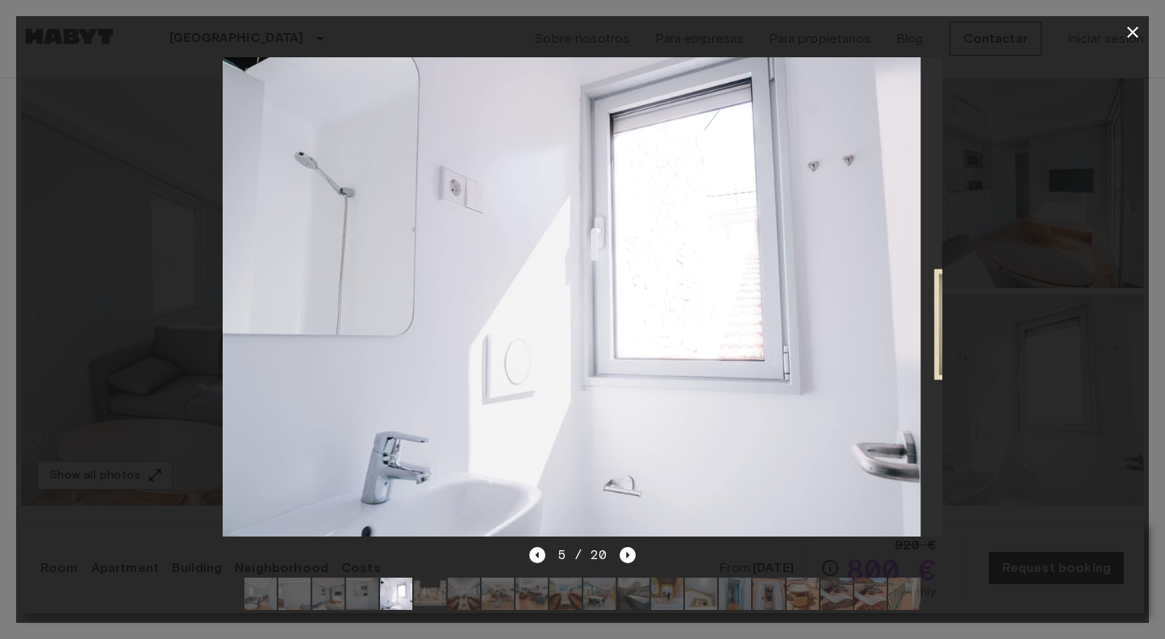
drag, startPoint x: 818, startPoint y: 366, endPoint x: 707, endPoint y: 366, distance: 110.5
click at [707, 366] on img at bounding box center [561, 297] width 719 height 480
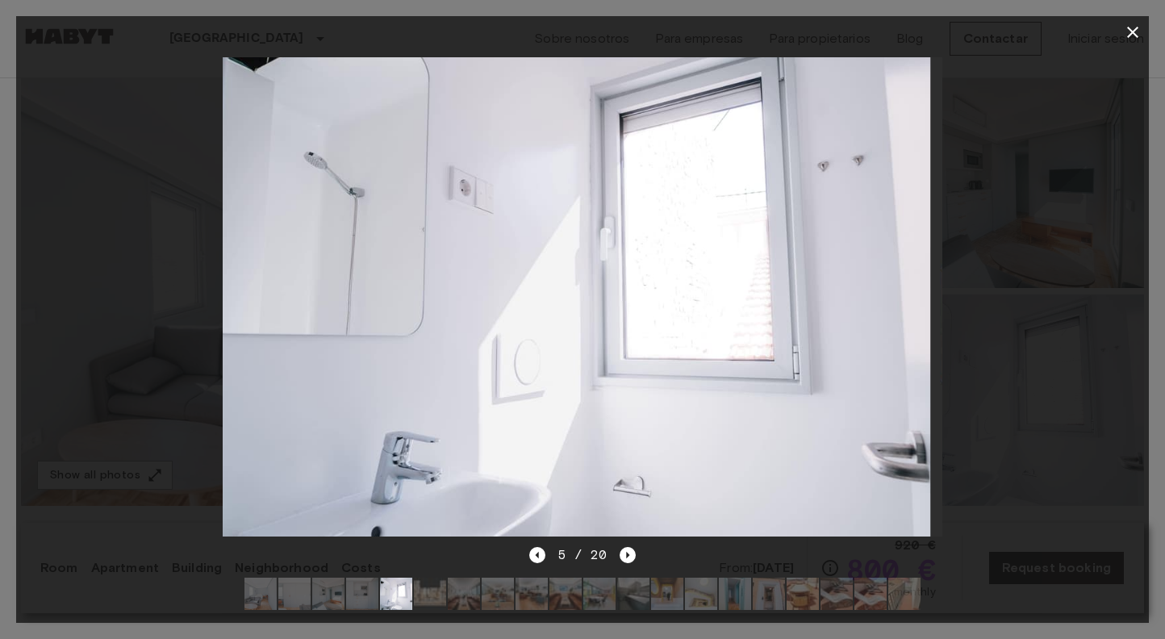
drag, startPoint x: 755, startPoint y: 372, endPoint x: 927, endPoint y: 374, distance: 172.6
click at [927, 374] on img at bounding box center [570, 297] width 719 height 480
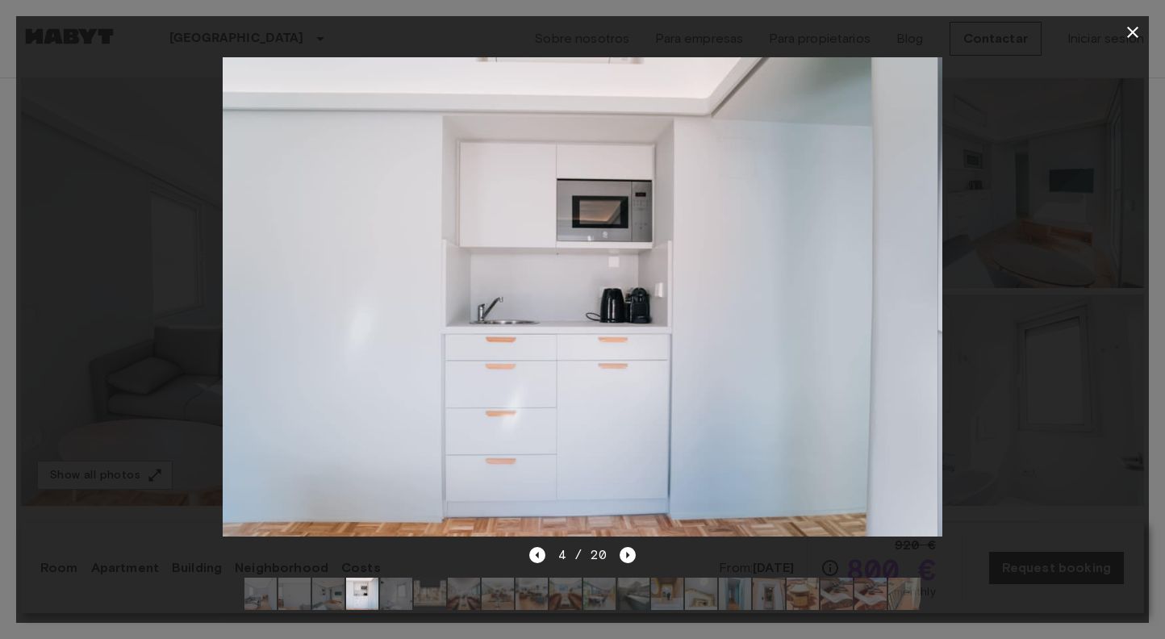
drag, startPoint x: 630, startPoint y: 358, endPoint x: 882, endPoint y: 359, distance: 252.4
click at [882, 359] on img at bounding box center [578, 297] width 719 height 480
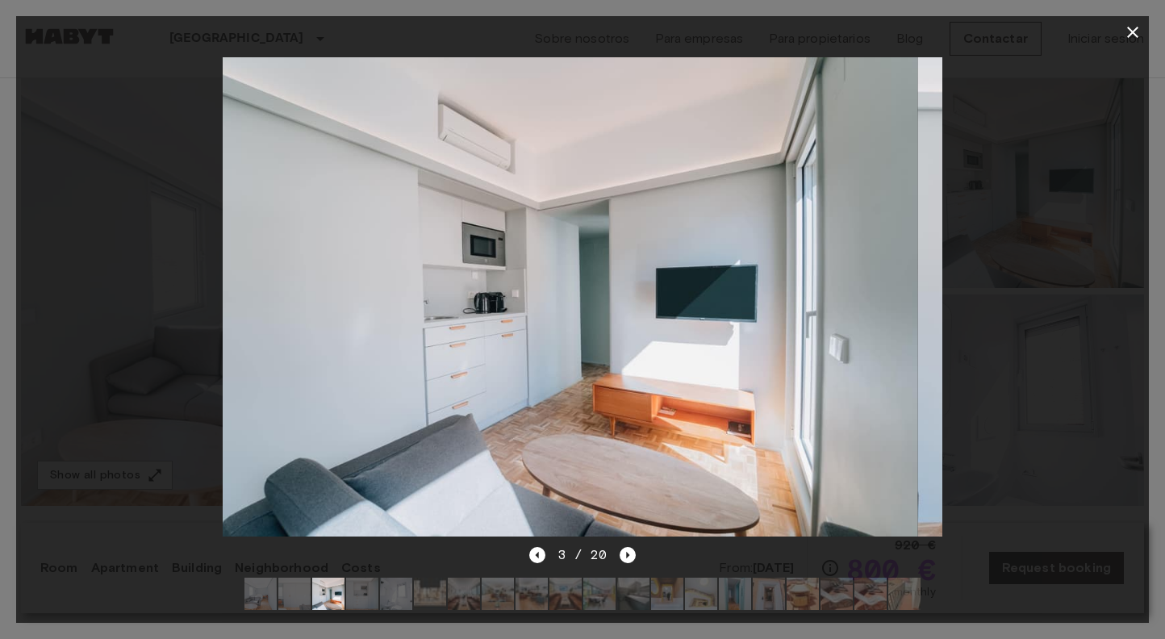
drag, startPoint x: 711, startPoint y: 384, endPoint x: 1177, endPoint y: 323, distance: 471.0
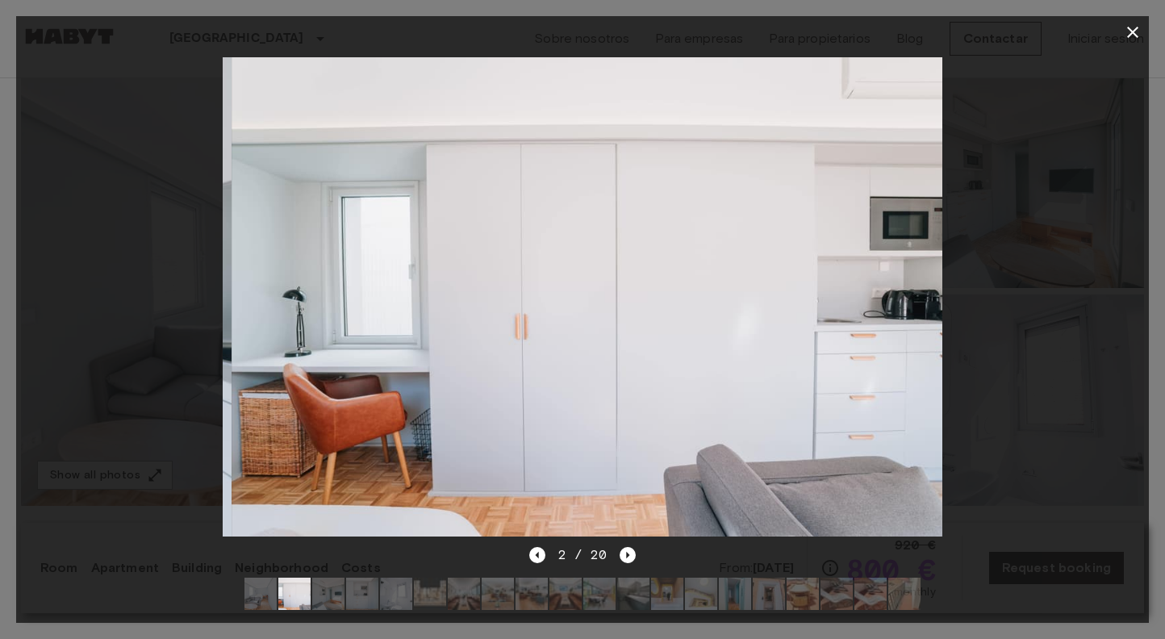
drag, startPoint x: 798, startPoint y: 199, endPoint x: 1025, endPoint y: 201, distance: 226.6
click at [1023, 200] on div at bounding box center [582, 296] width 1132 height 497
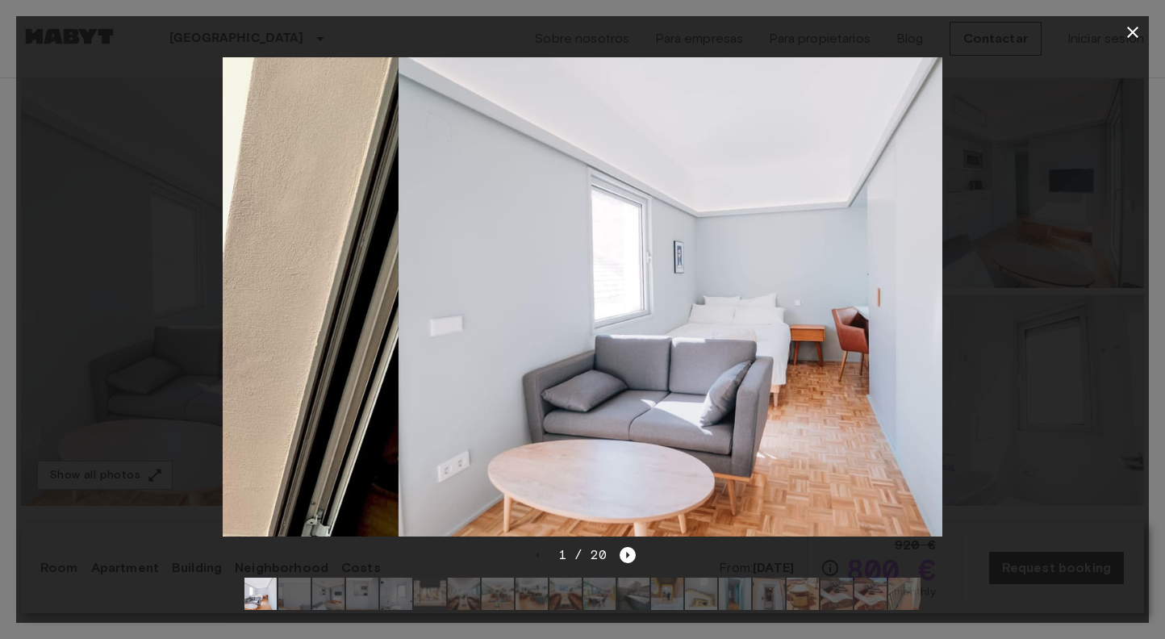
drag, startPoint x: 794, startPoint y: 227, endPoint x: 992, endPoint y: 248, distance: 198.7
click at [992, 248] on div at bounding box center [582, 296] width 1132 height 497
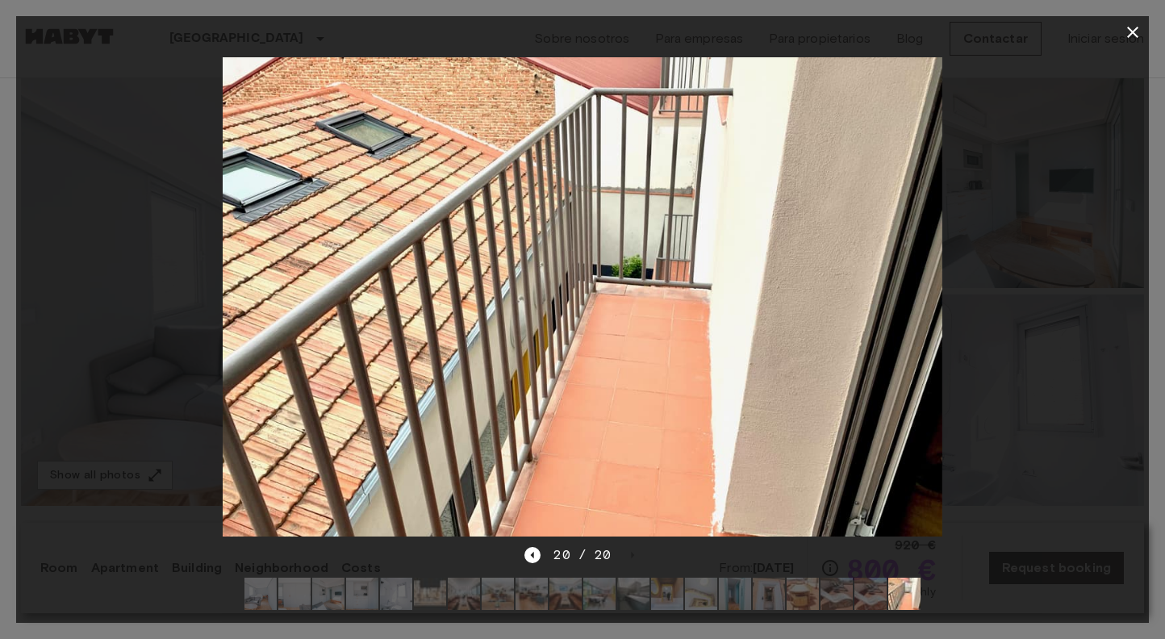
drag, startPoint x: 680, startPoint y: 275, endPoint x: 893, endPoint y: 281, distance: 213.0
click at [893, 281] on img at bounding box center [582, 297] width 719 height 480
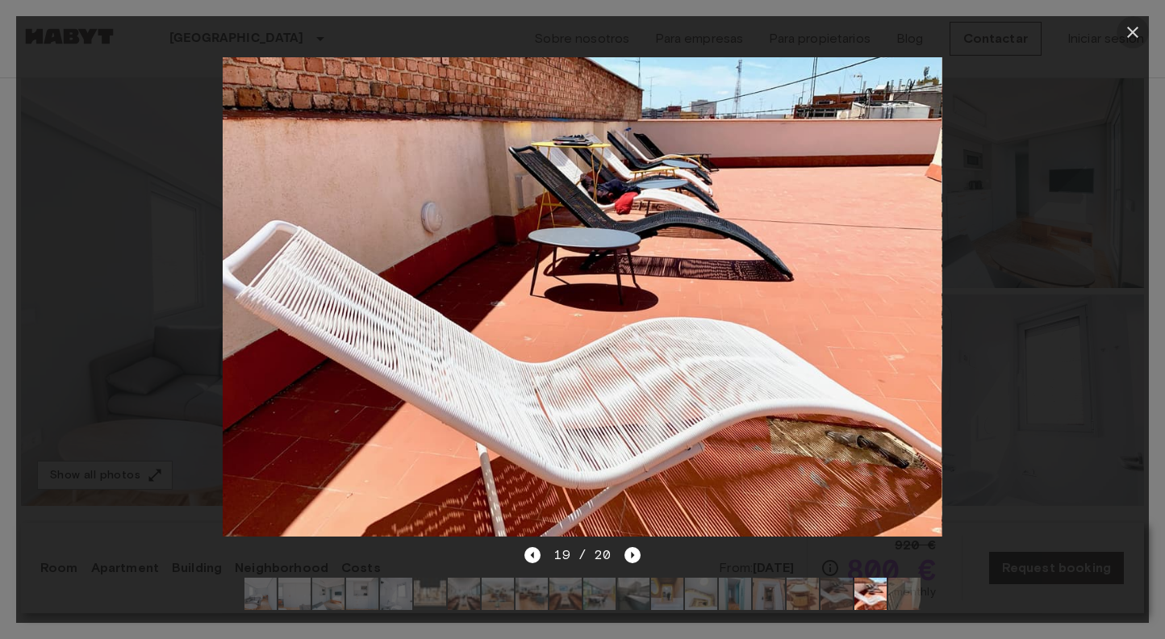
click at [1134, 31] on icon "button" at bounding box center [1132, 32] width 11 height 11
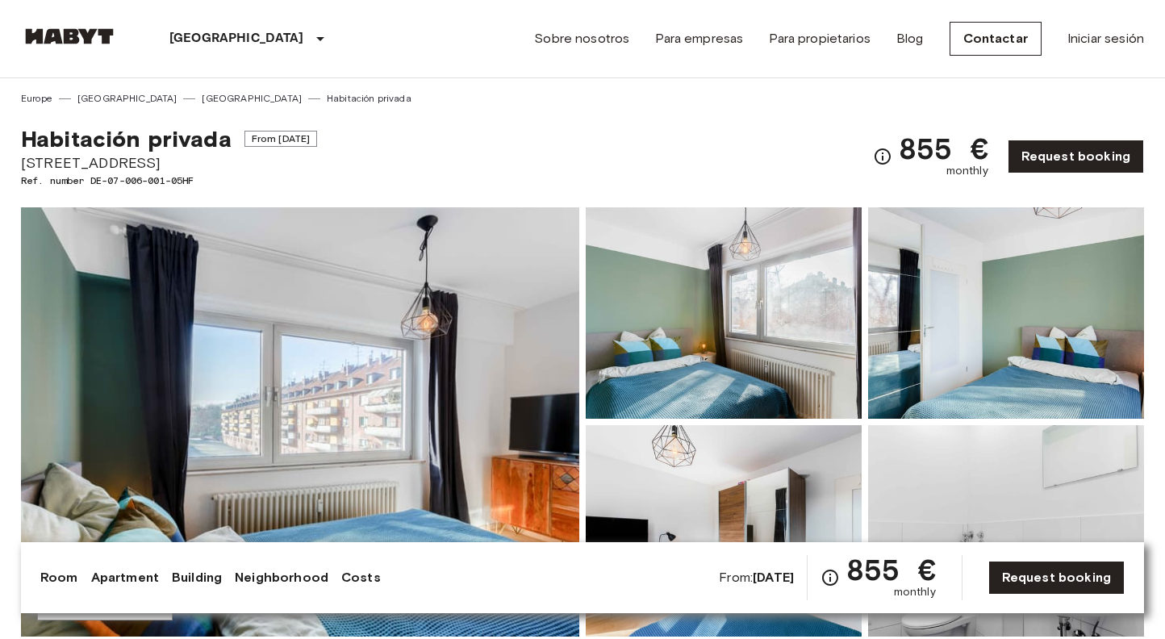
click at [462, 394] on img at bounding box center [300, 421] width 558 height 429
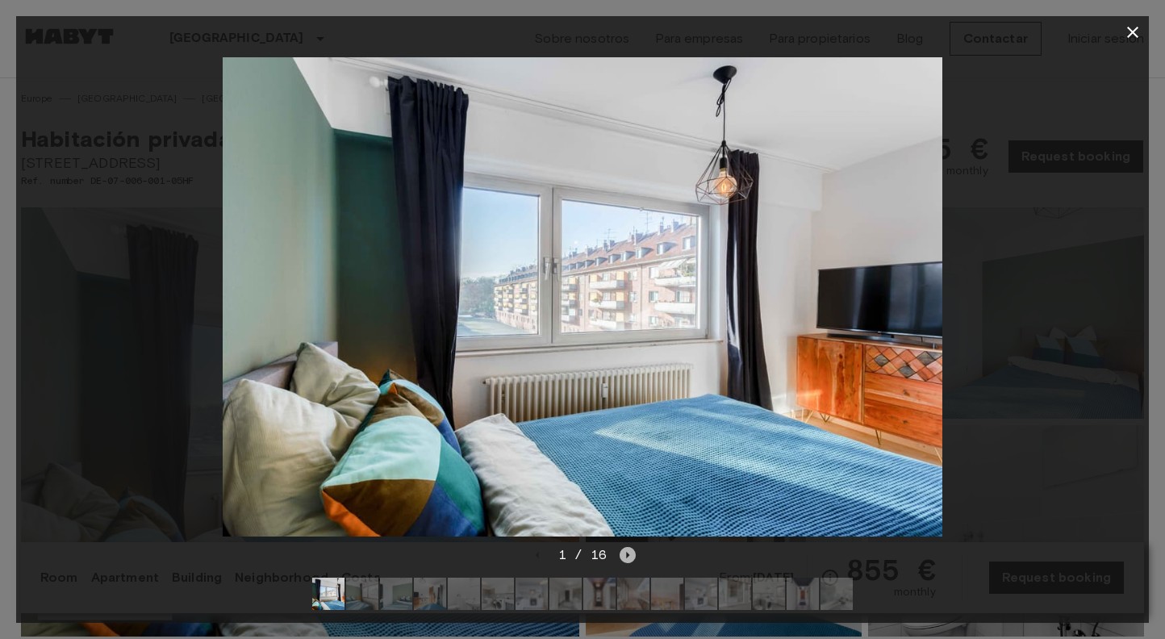
click at [627, 553] on icon "Next image" at bounding box center [628, 555] width 3 height 6
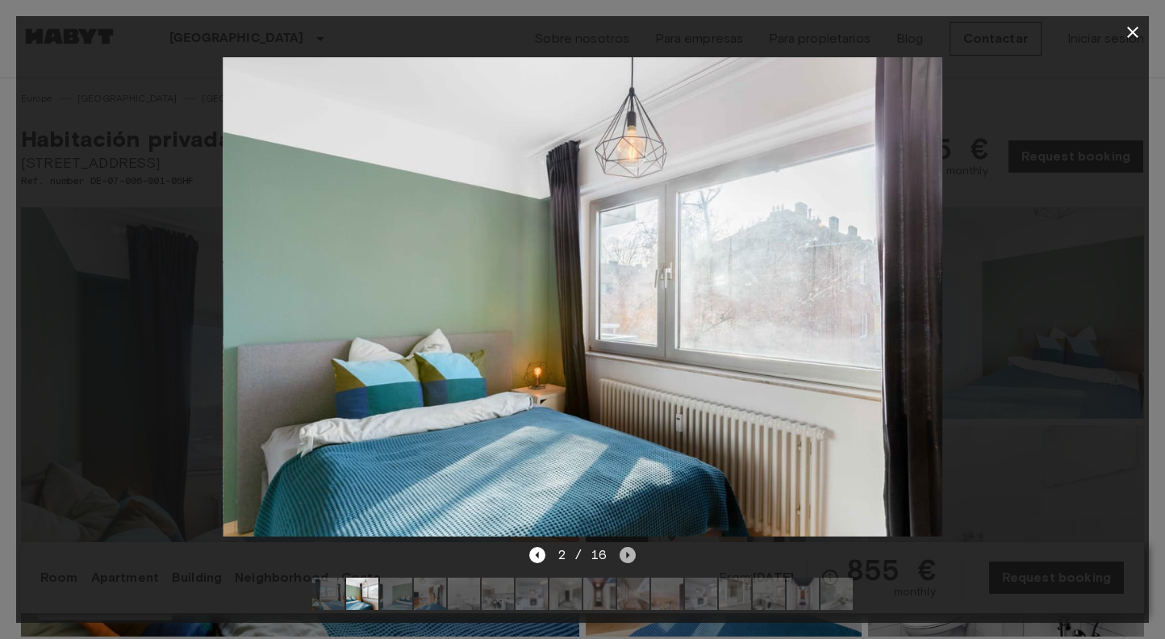
click at [627, 553] on icon "Next image" at bounding box center [628, 555] width 3 height 6
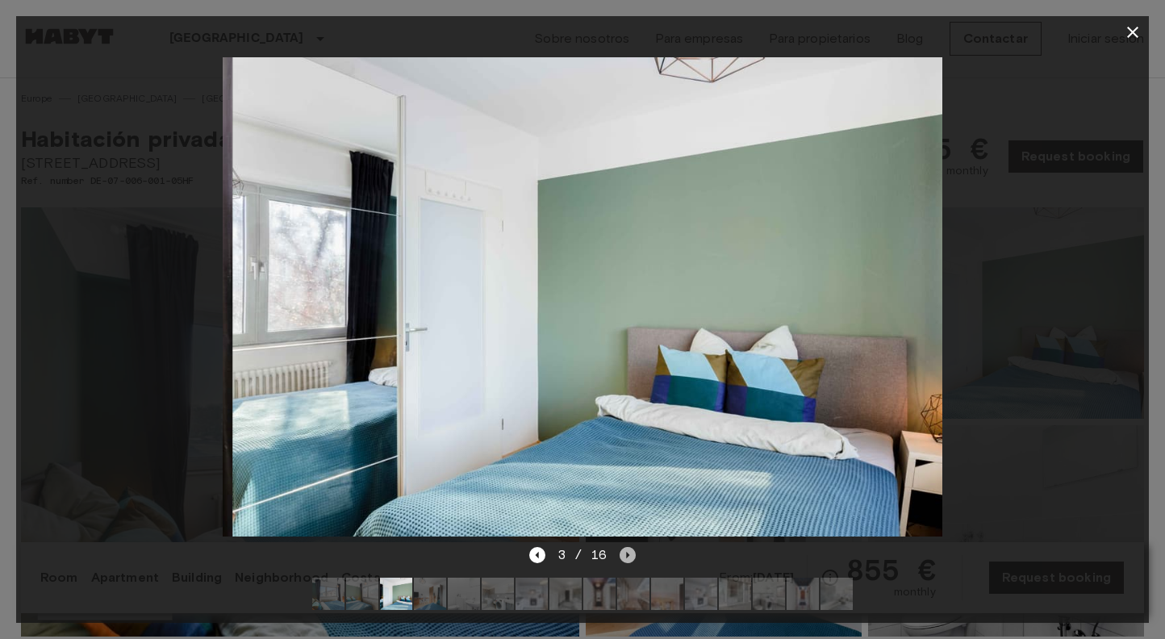
click at [627, 553] on icon "Next image" at bounding box center [628, 555] width 3 height 6
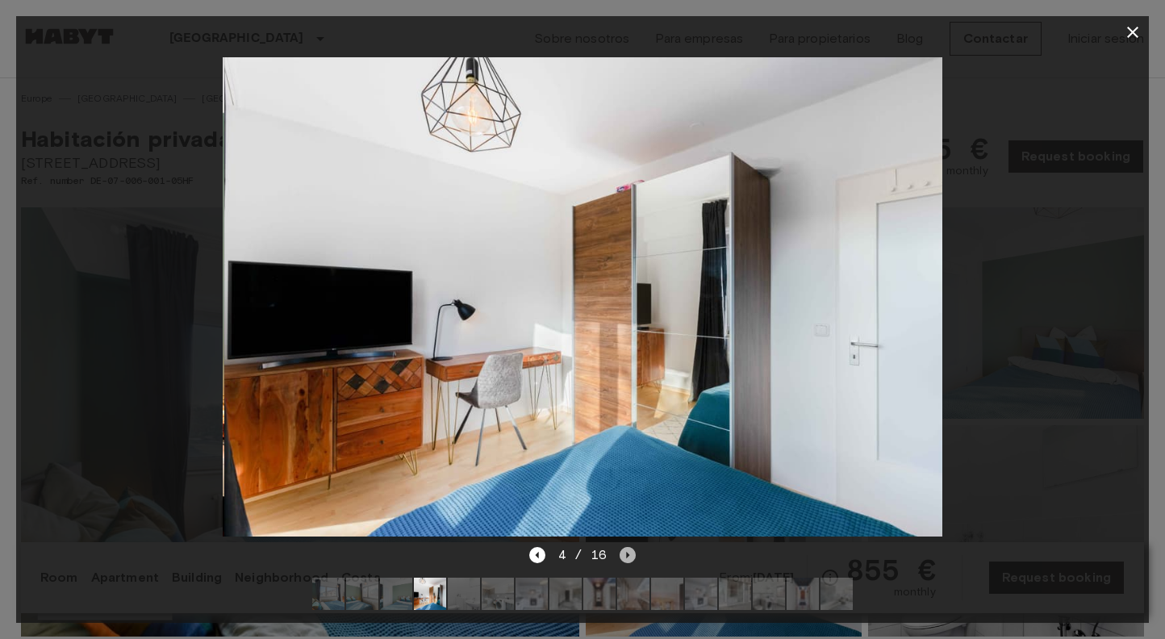
click at [627, 553] on icon "Next image" at bounding box center [628, 555] width 3 height 6
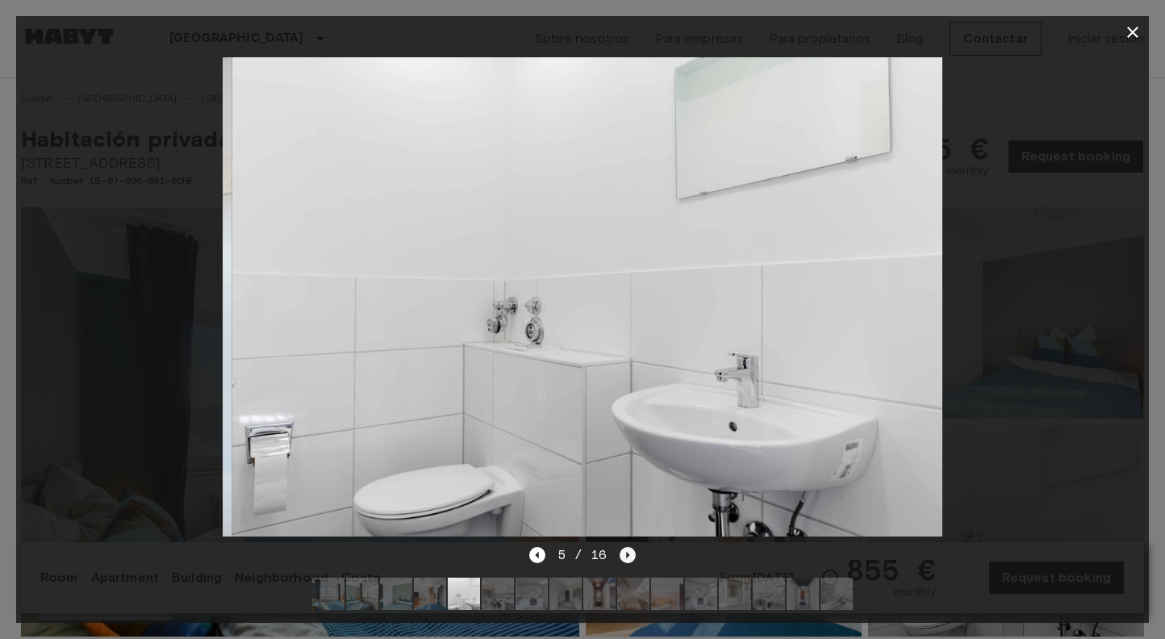
click at [627, 553] on icon "Next image" at bounding box center [628, 555] width 3 height 6
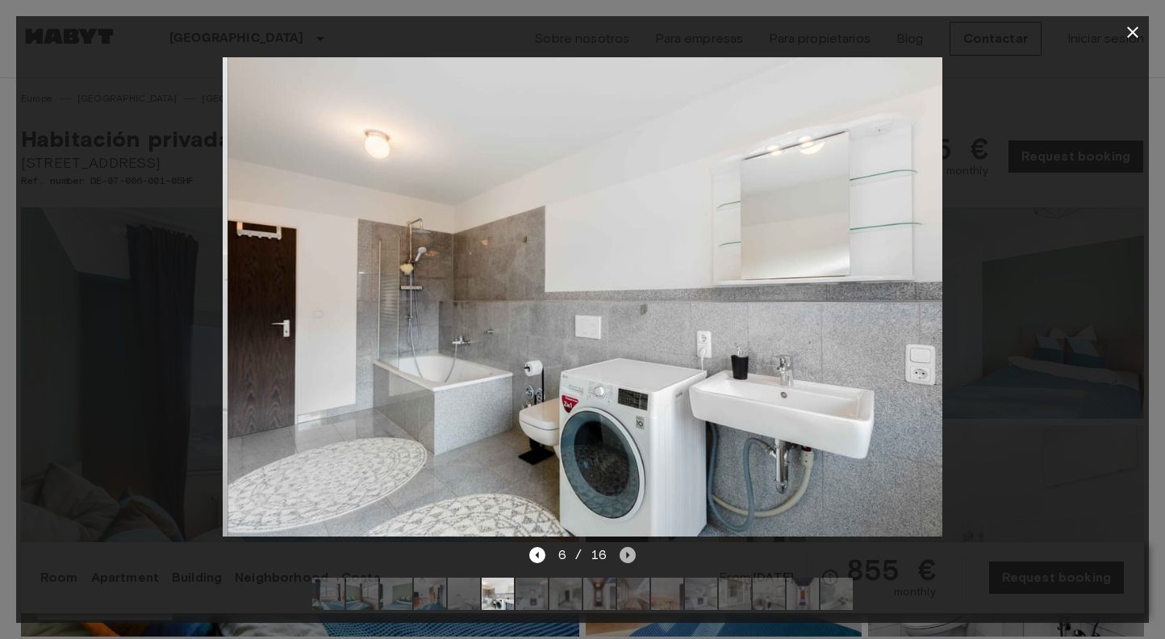
click at [627, 553] on icon "Next image" at bounding box center [628, 555] width 3 height 6
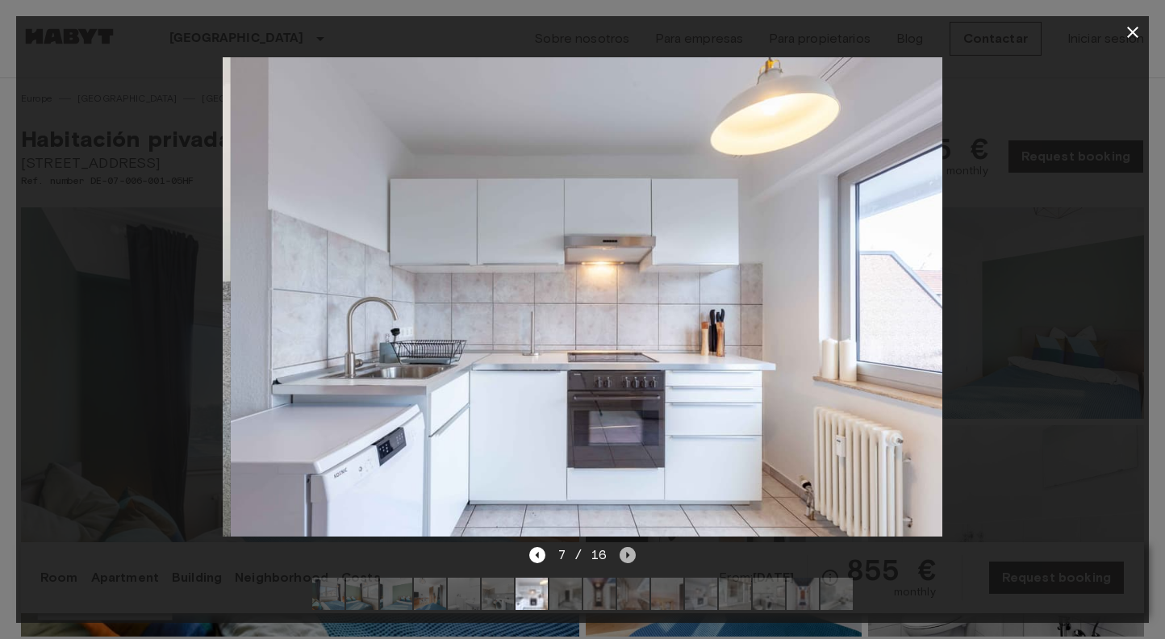
click at [627, 553] on icon "Next image" at bounding box center [628, 555] width 3 height 6
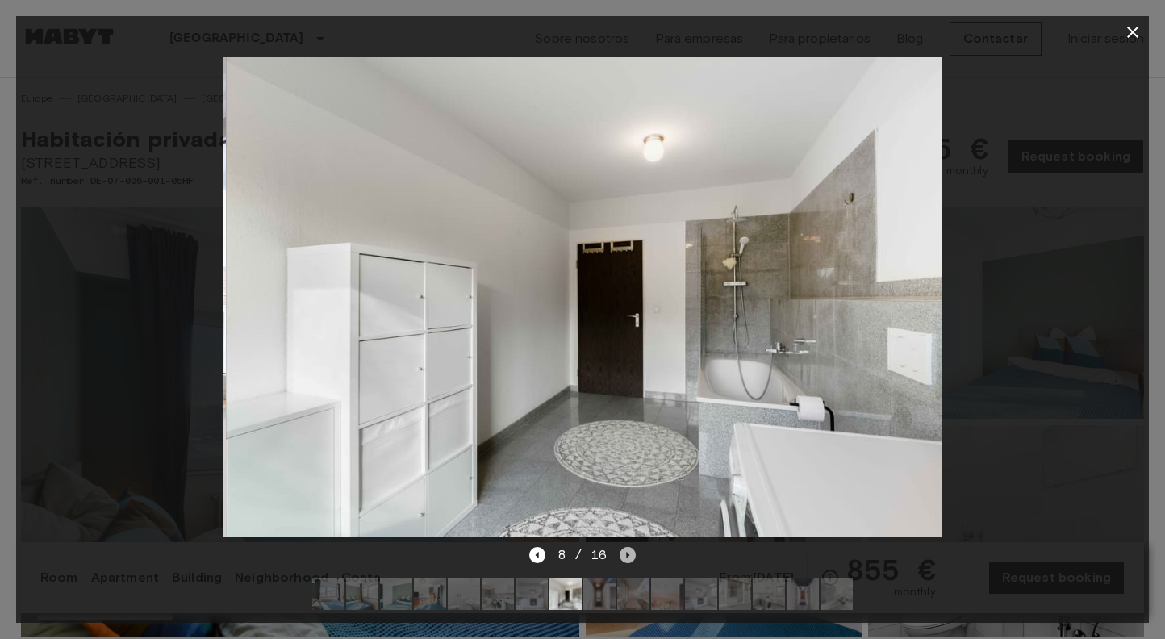
click at [627, 553] on icon "Next image" at bounding box center [628, 555] width 3 height 6
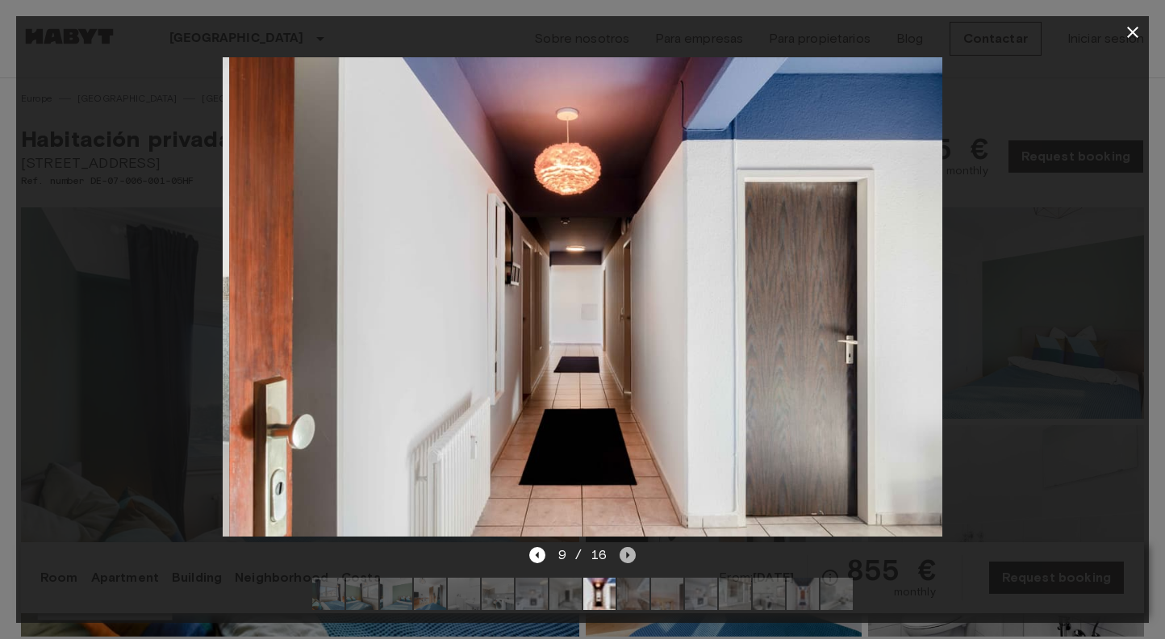
click at [627, 553] on icon "Next image" at bounding box center [628, 555] width 3 height 6
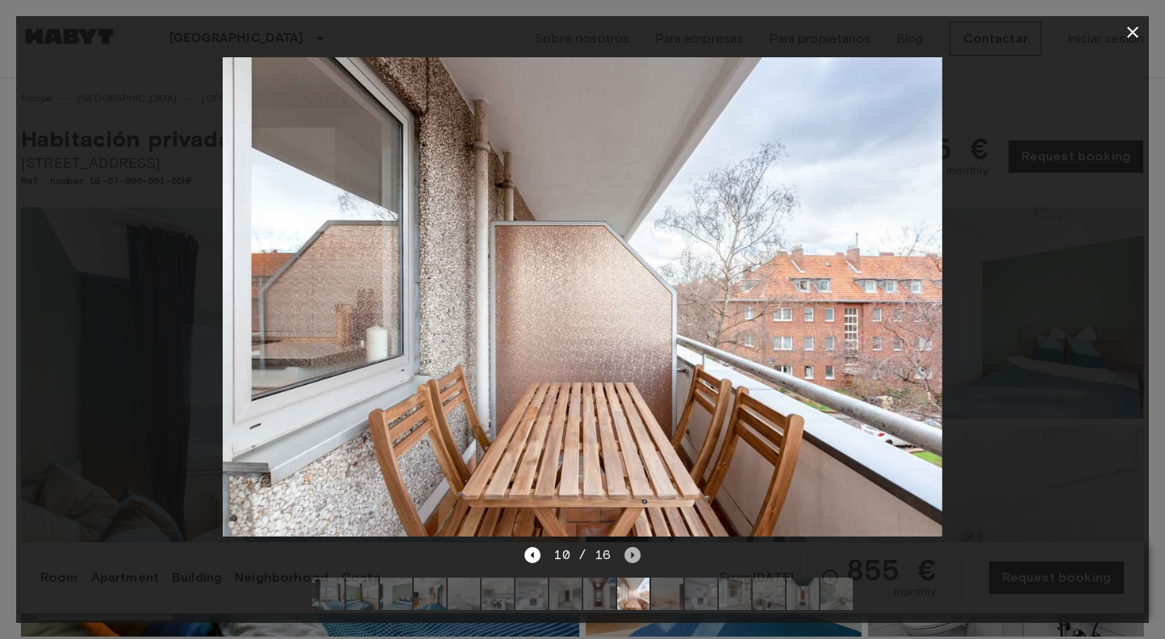
click at [627, 553] on icon "Next image" at bounding box center [632, 555] width 16 height 16
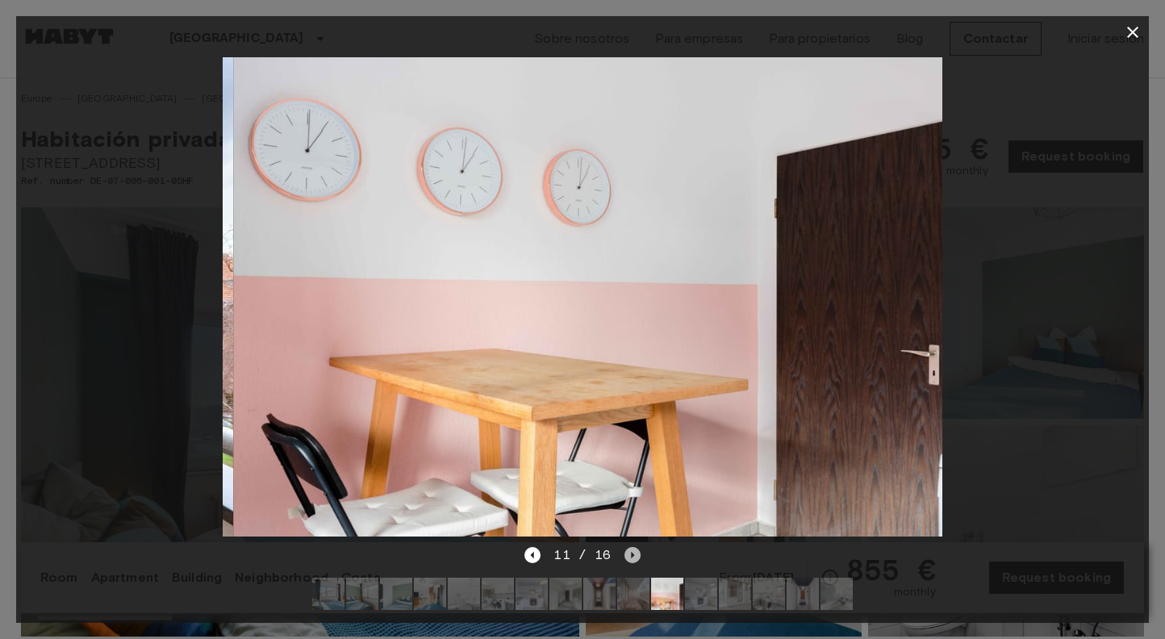
click at [627, 553] on icon "Next image" at bounding box center [632, 555] width 16 height 16
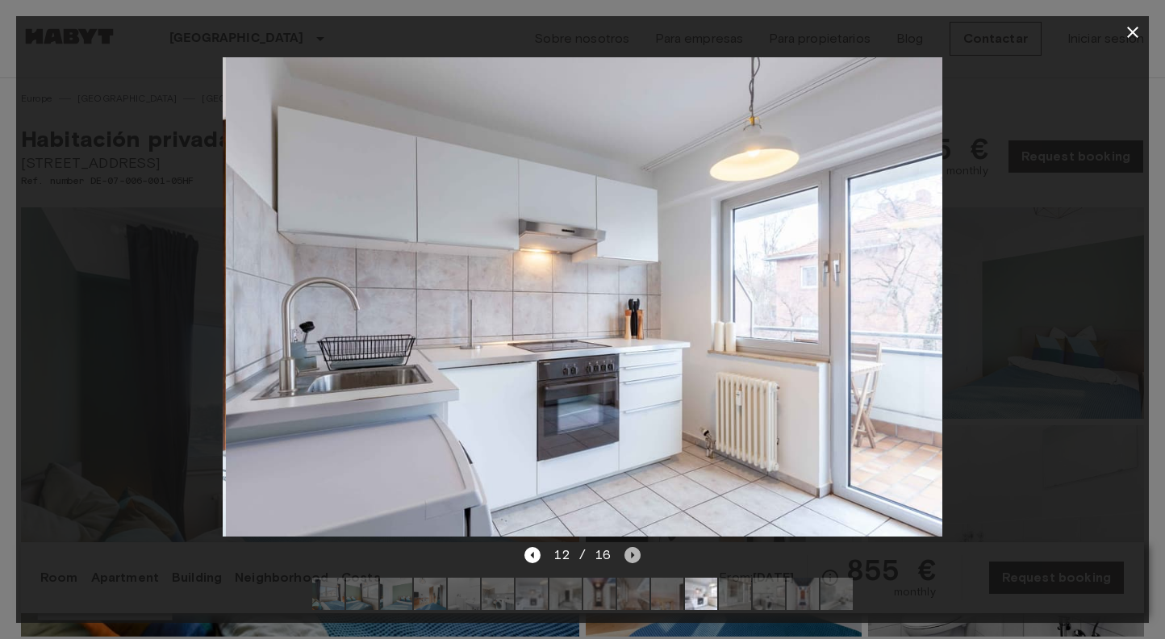
click at [627, 553] on icon "Next image" at bounding box center [632, 555] width 16 height 16
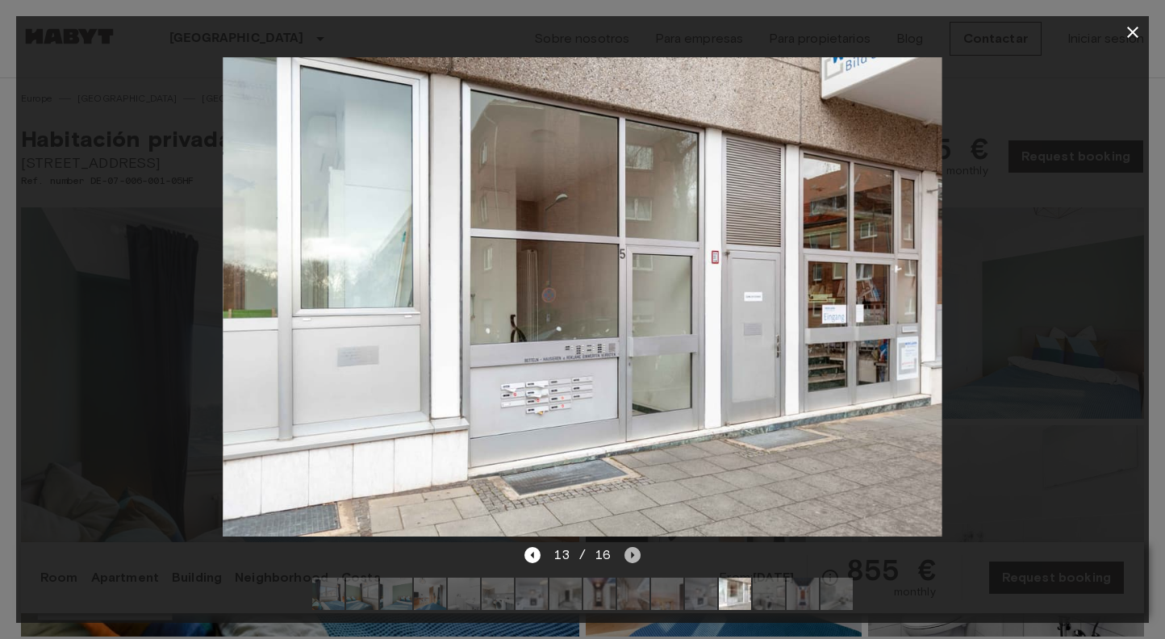
click at [627, 553] on icon "Next image" at bounding box center [632, 555] width 16 height 16
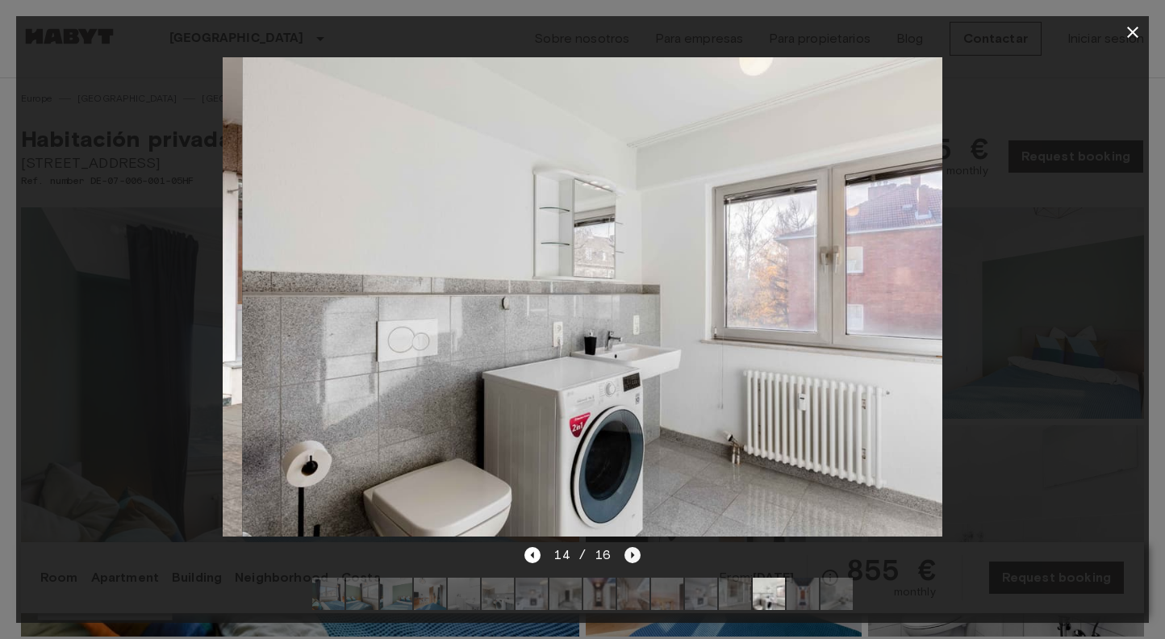
click at [627, 553] on icon "Next image" at bounding box center [632, 555] width 16 height 16
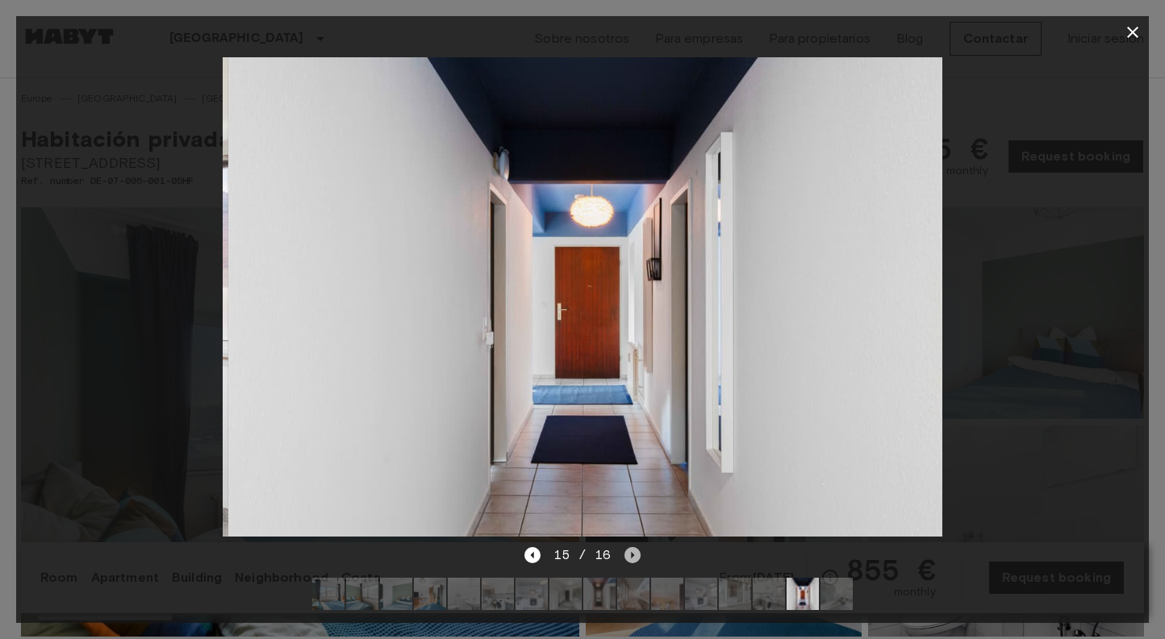
click at [627, 553] on icon "Next image" at bounding box center [632, 555] width 16 height 16
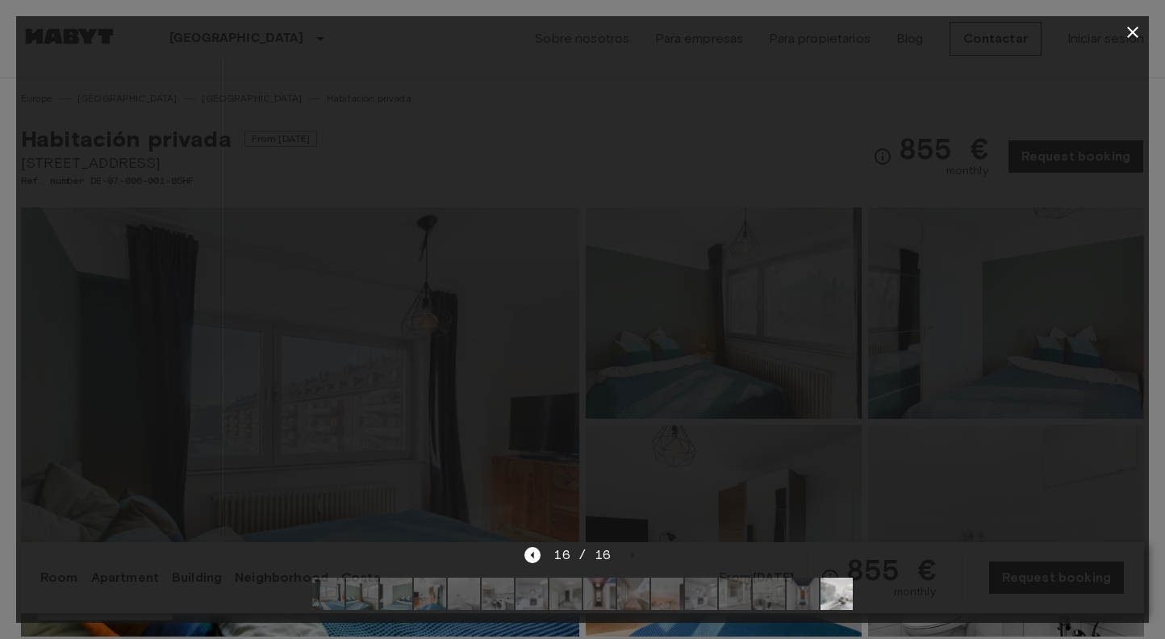
click at [628, 553] on div "16 / 16" at bounding box center [581, 554] width 115 height 19
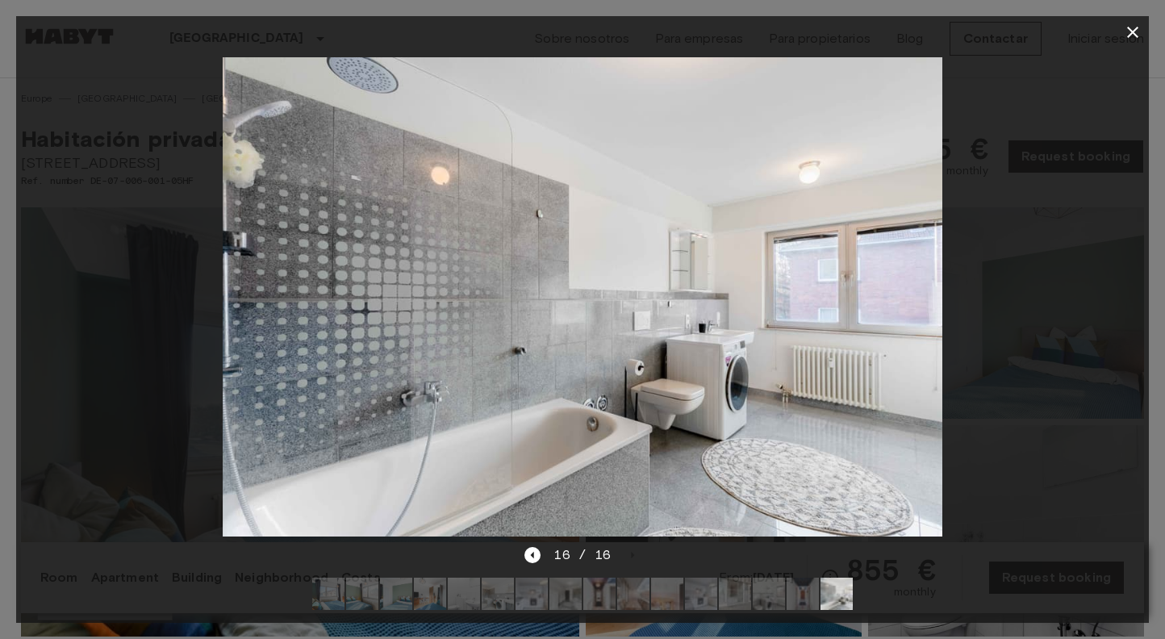
click at [1128, 27] on icon "button" at bounding box center [1132, 32] width 19 height 19
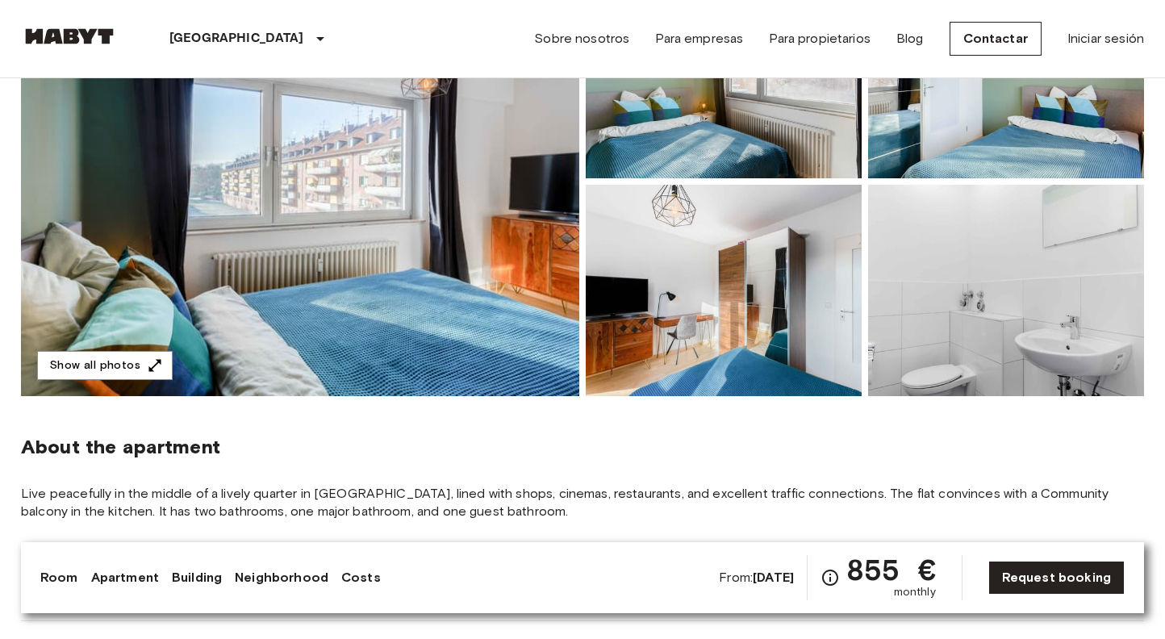
scroll to position [110, 0]
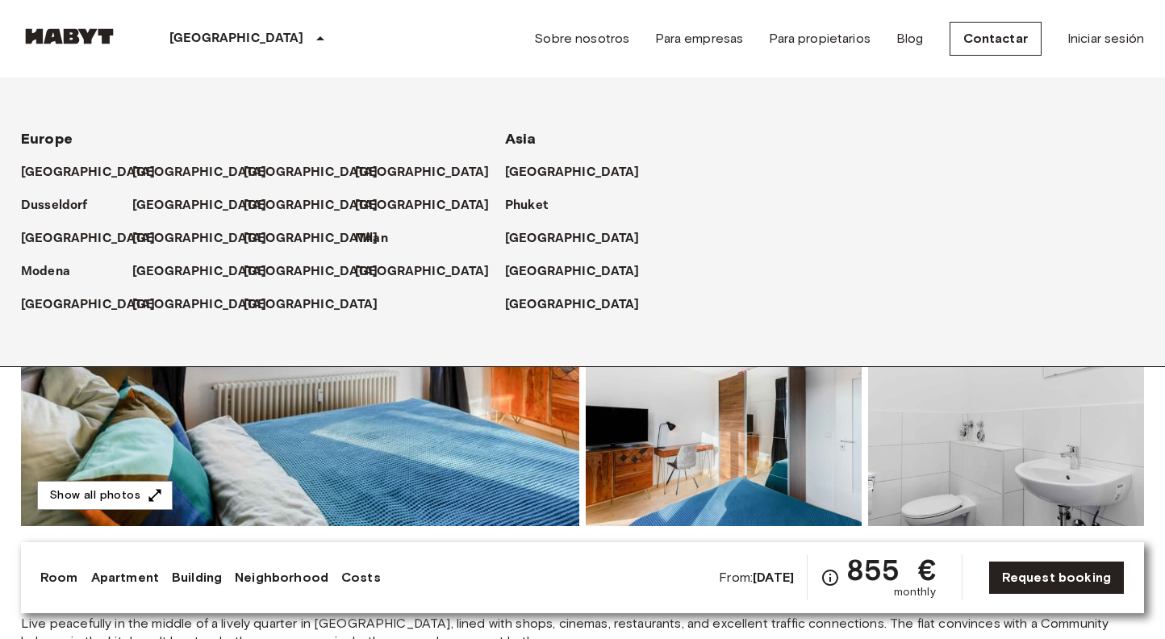
click at [215, 47] on p "[GEOGRAPHIC_DATA]" at bounding box center [236, 38] width 135 height 19
click at [158, 235] on p "[GEOGRAPHIC_DATA]" at bounding box center [202, 238] width 135 height 19
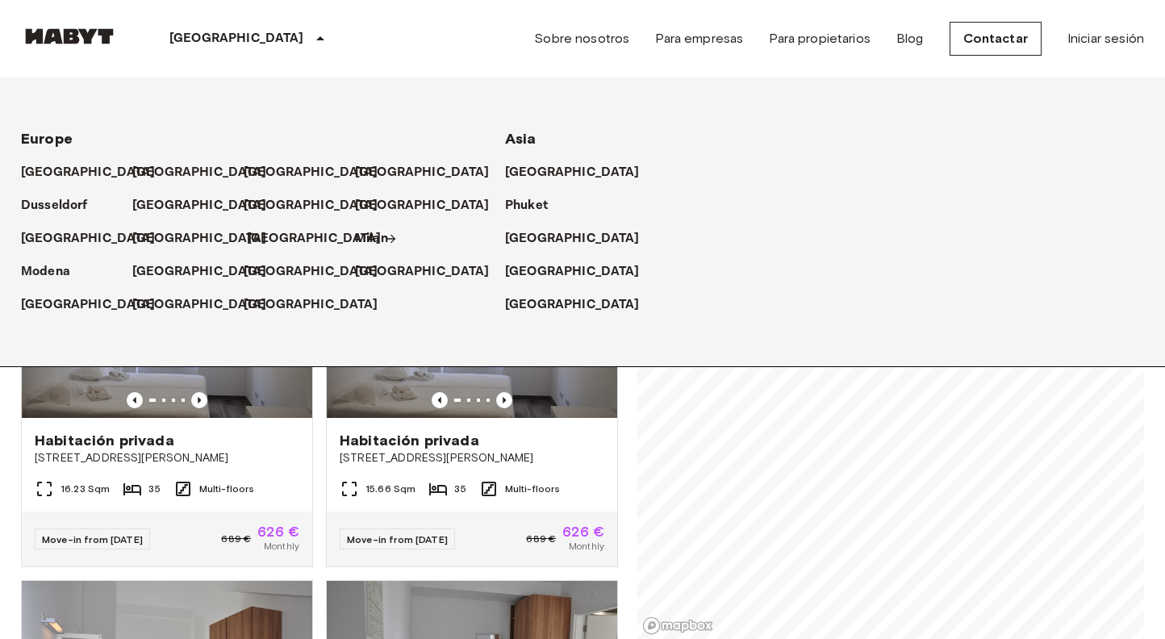
click at [268, 248] on p "[GEOGRAPHIC_DATA]" at bounding box center [314, 238] width 135 height 19
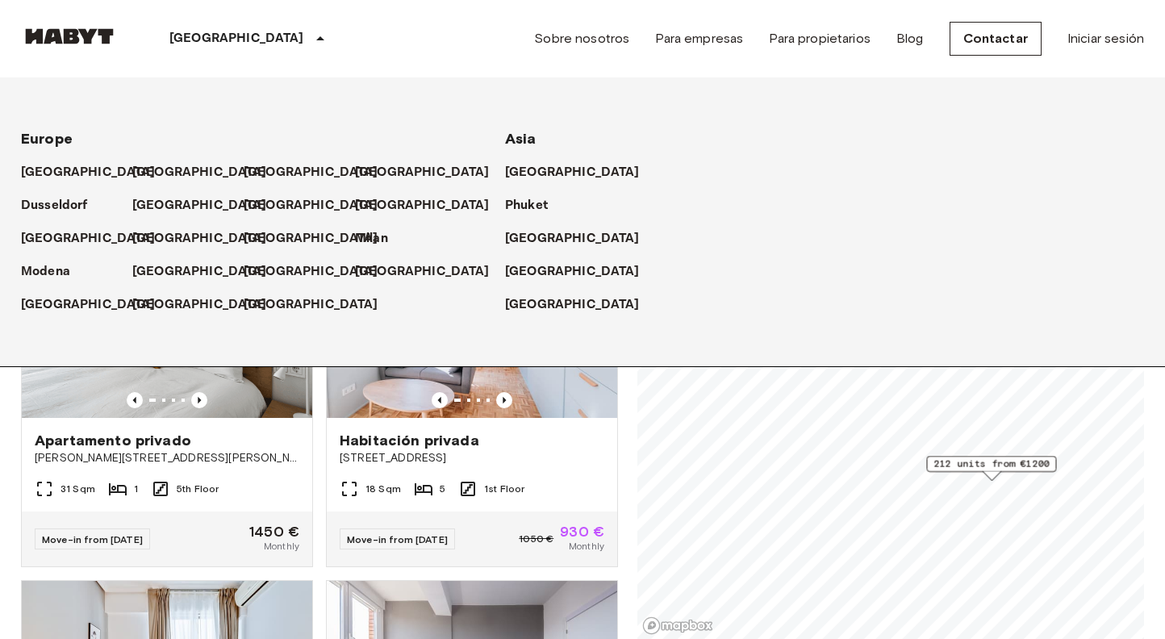
click at [940, 473] on div "212 units from €1200" at bounding box center [991, 468] width 130 height 25
click at [948, 462] on span "212 units from €1200" at bounding box center [990, 463] width 115 height 15
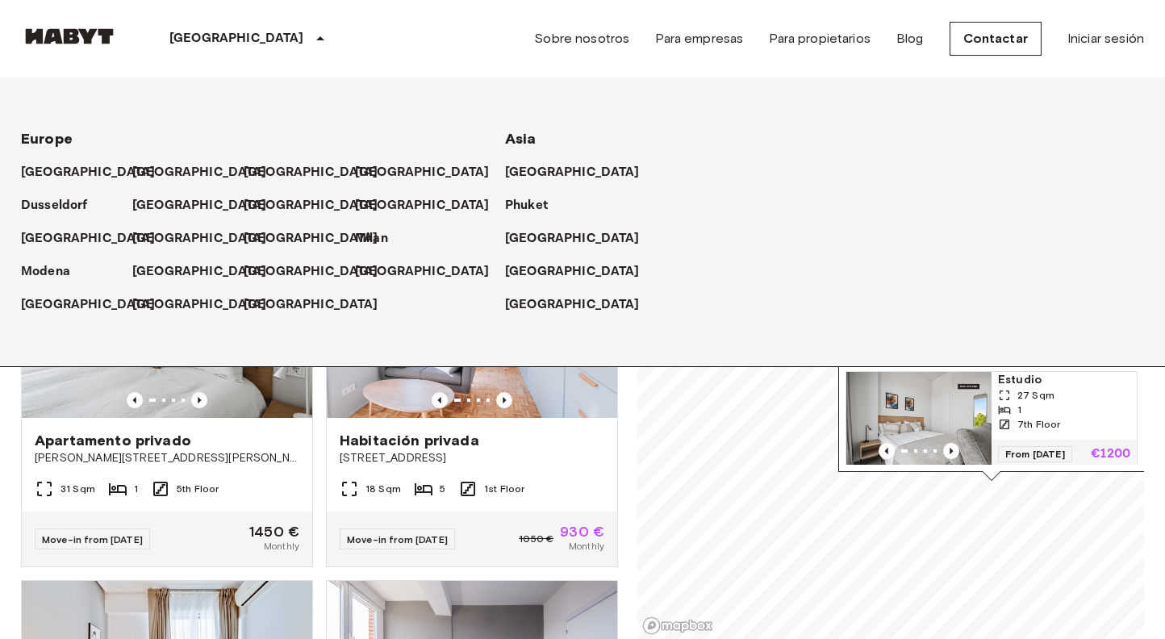
click at [948, 465] on div "José Antonio Rebolledo y Palma 23, 28051 Madrid (Vallecas) 212 units Estudio 27…" at bounding box center [991, 270] width 306 height 403
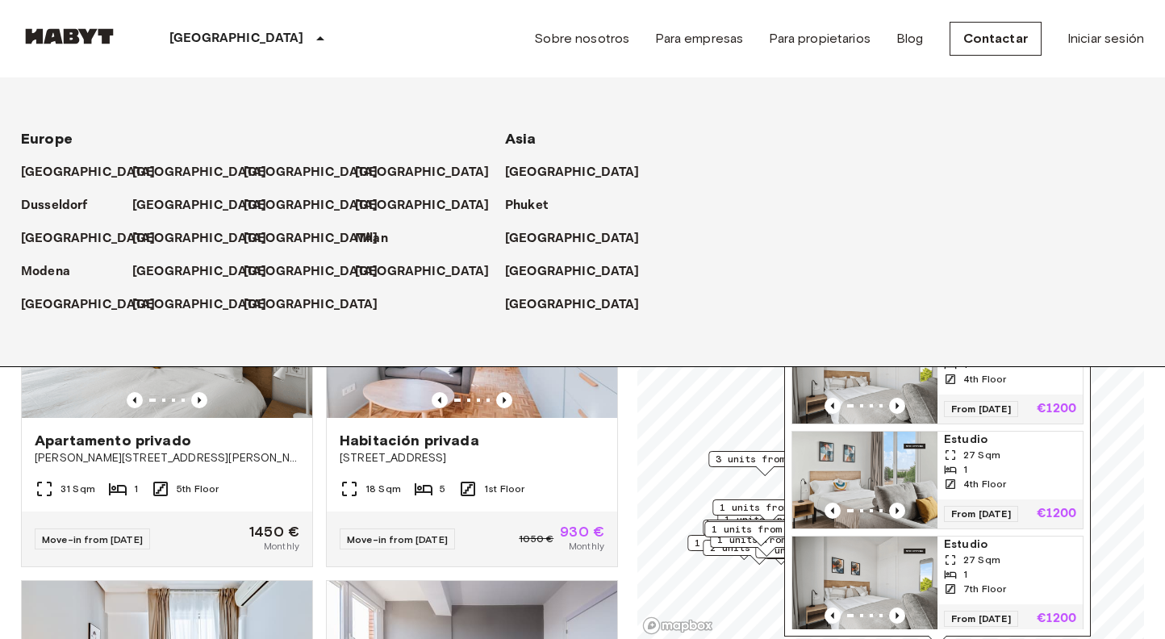
click at [748, 464] on span "3 units from €715" at bounding box center [764, 459] width 98 height 15
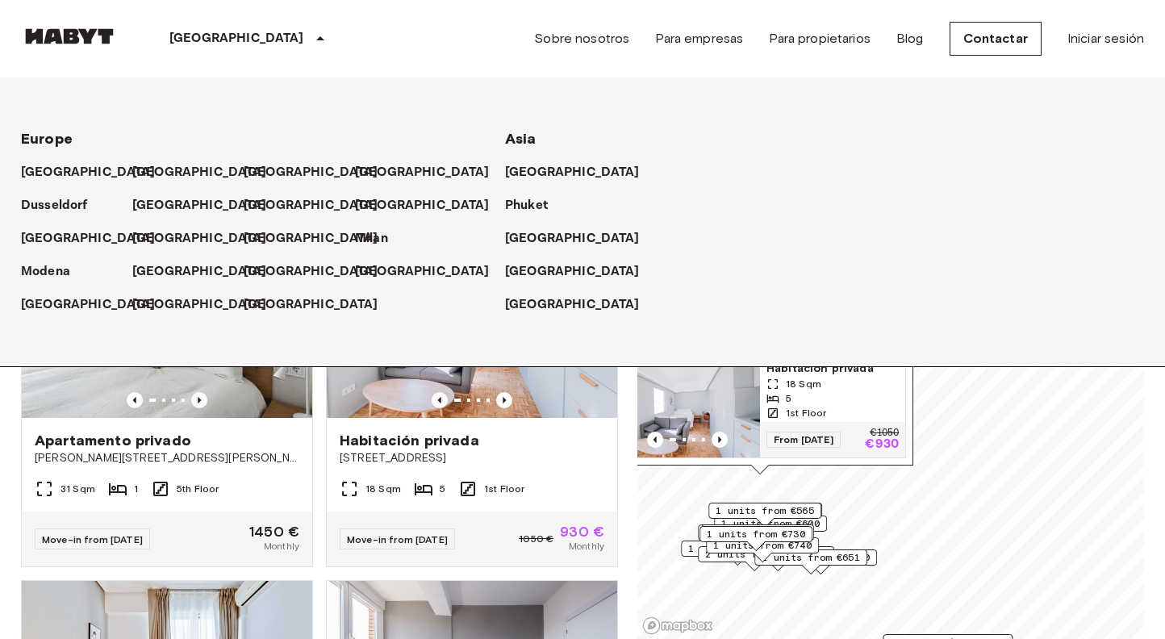
click at [440, 65] on div "Madrid Europe Amsterdam Berlin Brussels Cologne Dusseldorf Frankfurt Graz Hambu…" at bounding box center [582, 38] width 1123 height 77
click at [269, 240] on p "[GEOGRAPHIC_DATA]" at bounding box center [314, 238] width 135 height 19
click at [288, 235] on p "[GEOGRAPHIC_DATA]" at bounding box center [314, 238] width 135 height 19
click at [277, 240] on p "[GEOGRAPHIC_DATA]" at bounding box center [314, 238] width 135 height 19
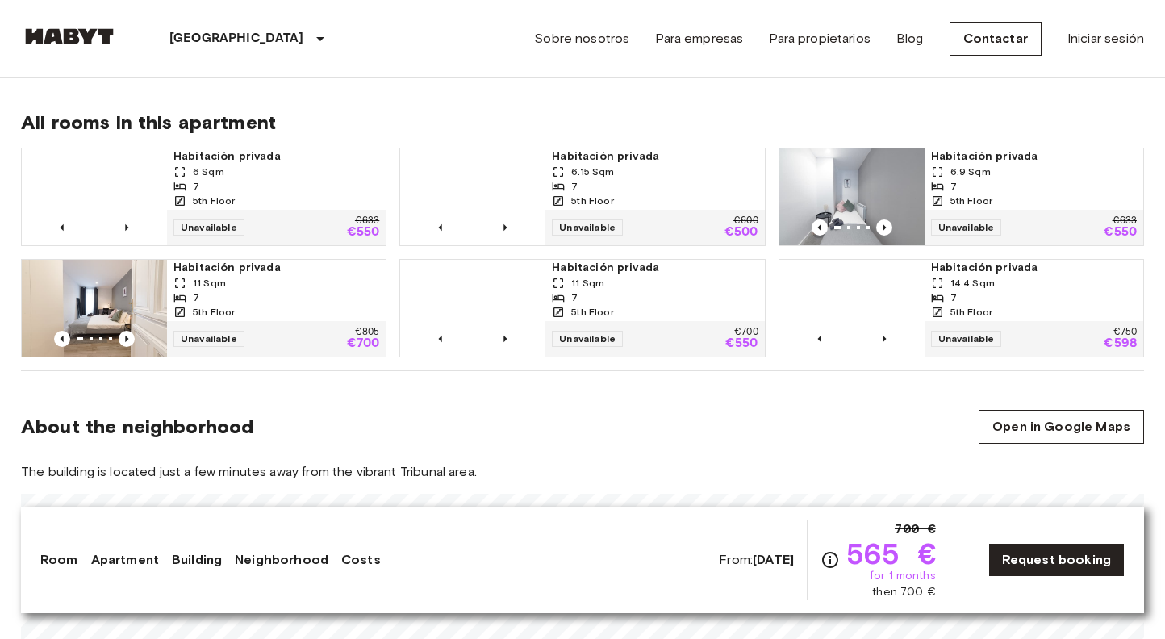
scroll to position [1102, 0]
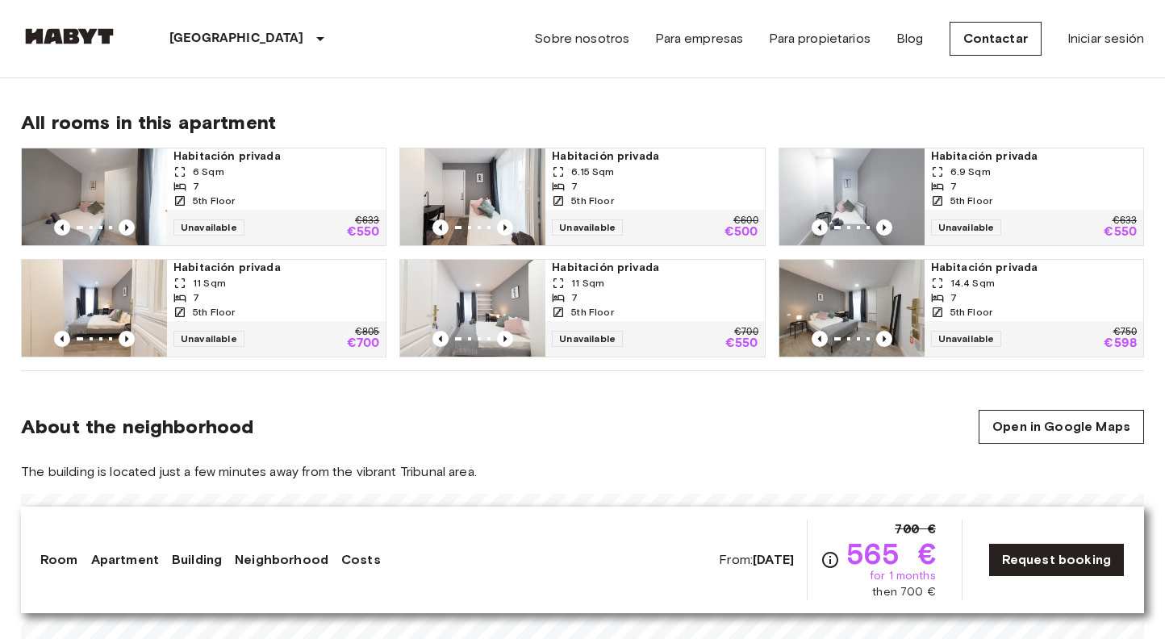
click at [669, 197] on div "5th Floor" at bounding box center [655, 201] width 206 height 15
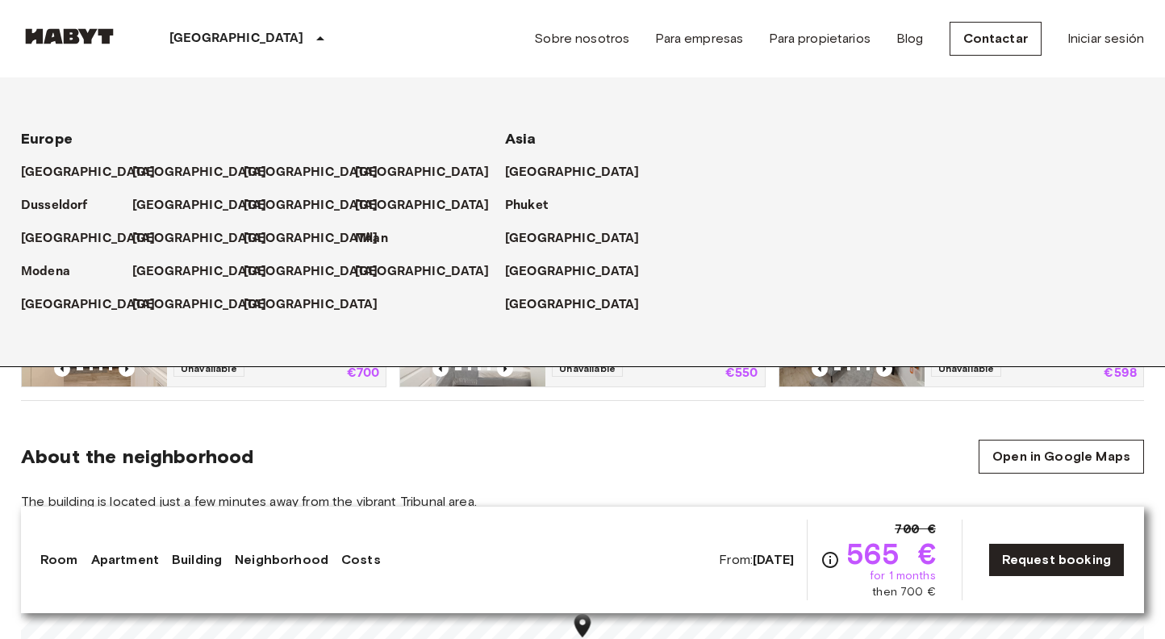
scroll to position [1073, 0]
click at [150, 163] on p "[GEOGRAPHIC_DATA]" at bounding box center [202, 172] width 135 height 19
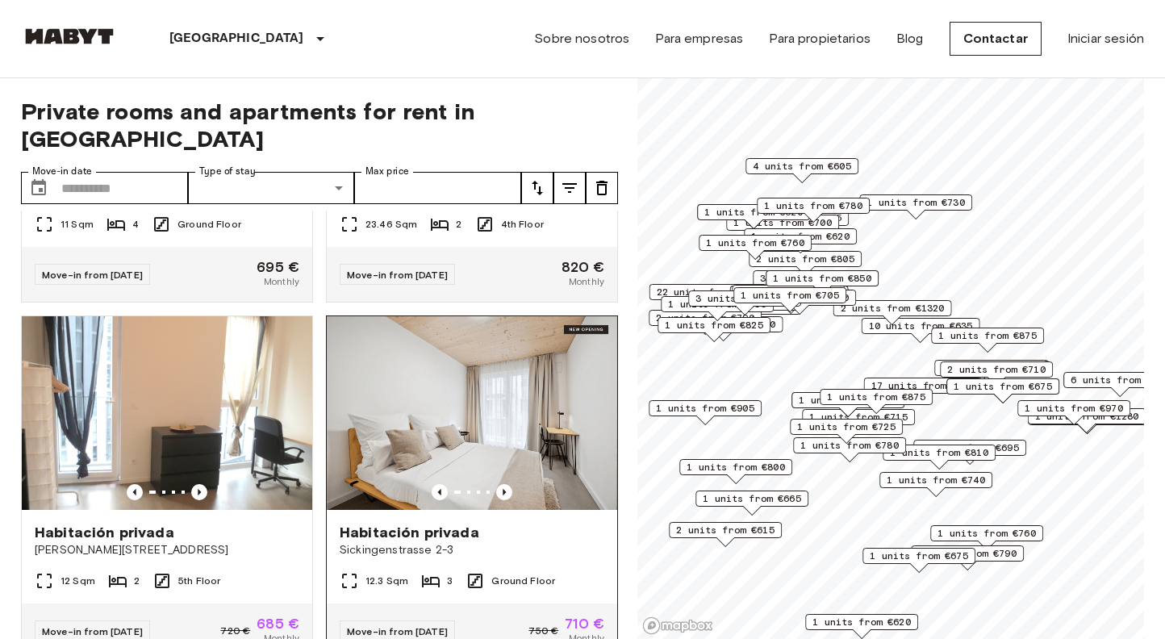
scroll to position [1345, 0]
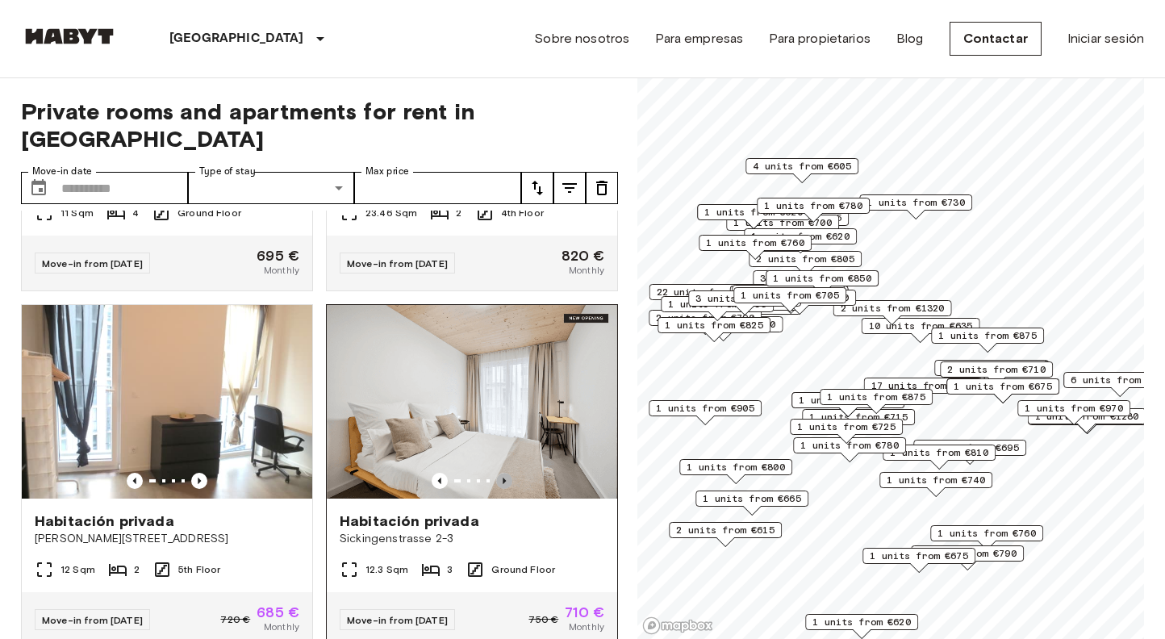
click at [502, 473] on icon "Previous image" at bounding box center [504, 481] width 16 height 16
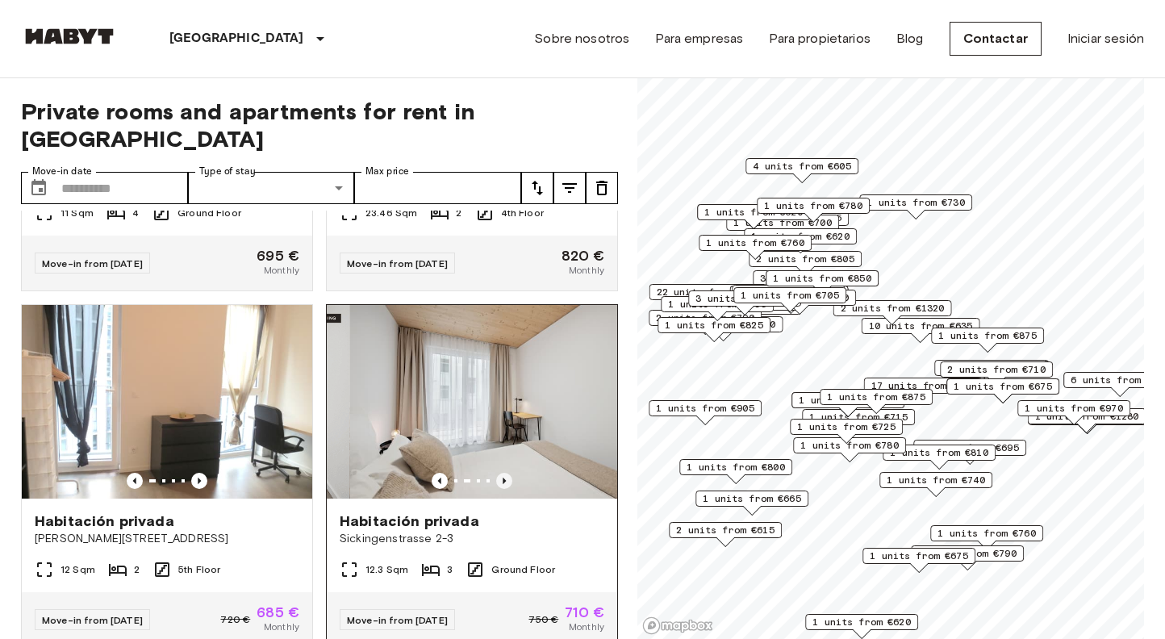
click at [502, 473] on icon "Previous image" at bounding box center [504, 481] width 16 height 16
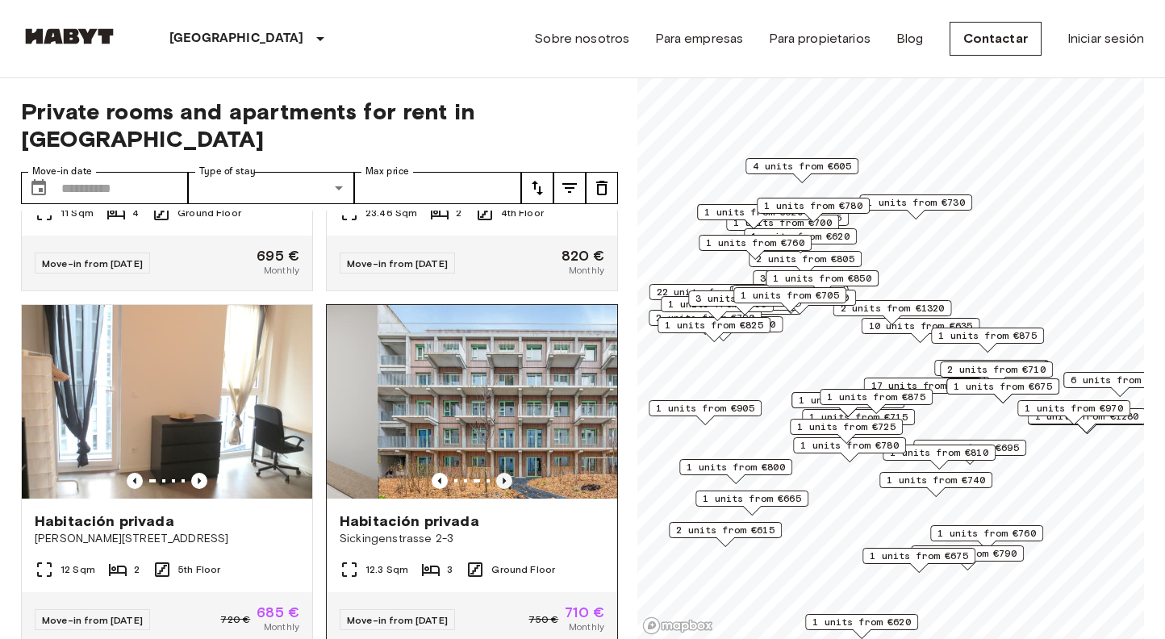
click at [502, 473] on icon "Previous image" at bounding box center [504, 481] width 16 height 16
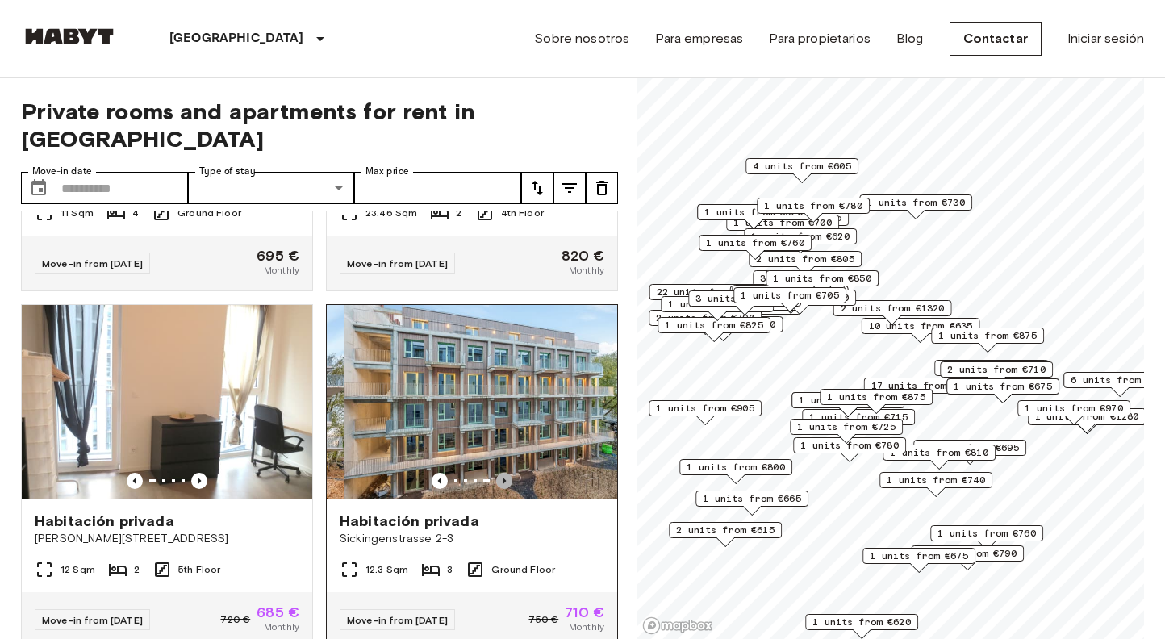
click at [502, 473] on icon "Previous image" at bounding box center [504, 481] width 16 height 16
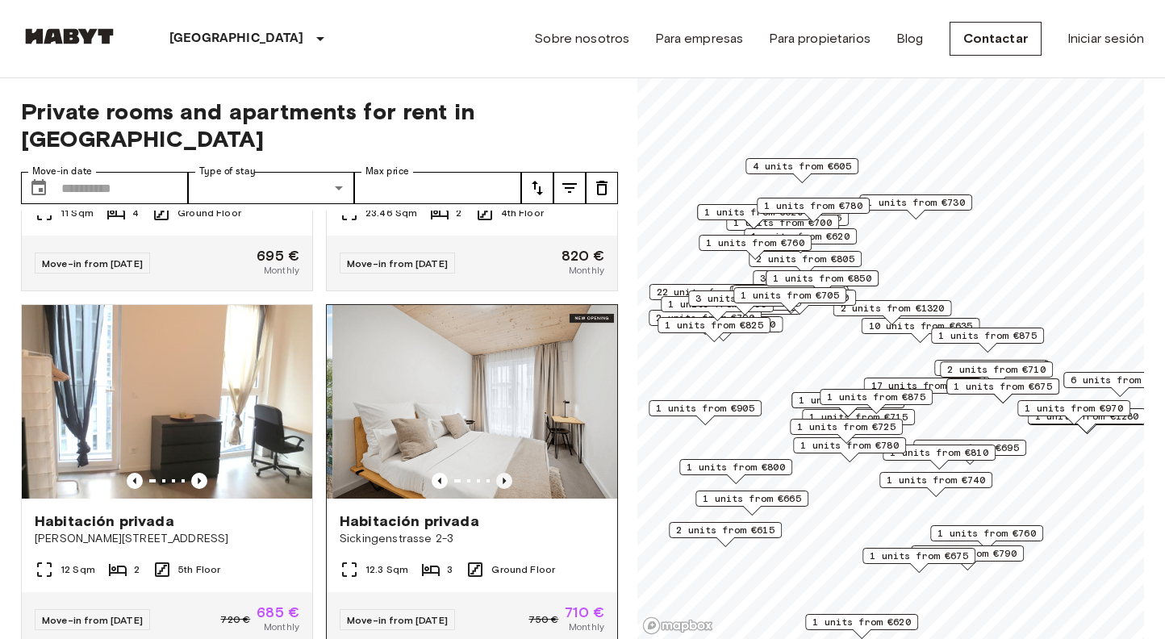
click at [502, 473] on icon "Previous image" at bounding box center [504, 481] width 16 height 16
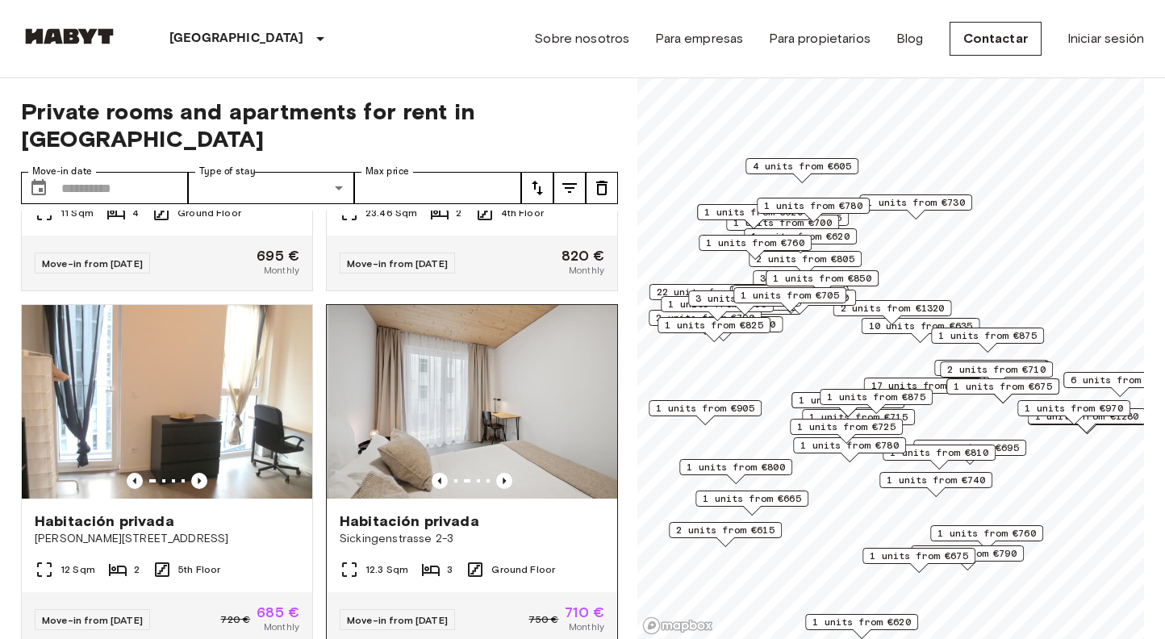
click at [565, 417] on img at bounding box center [473, 402] width 290 height 194
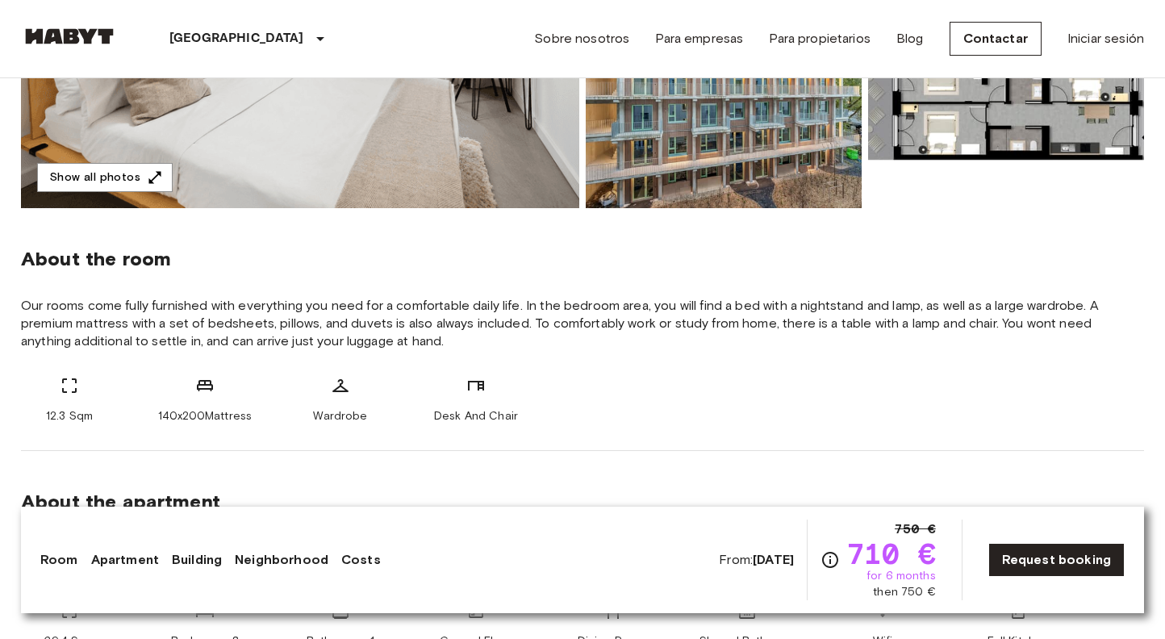
scroll to position [311, 0]
